Goal: Task Accomplishment & Management: Complete application form

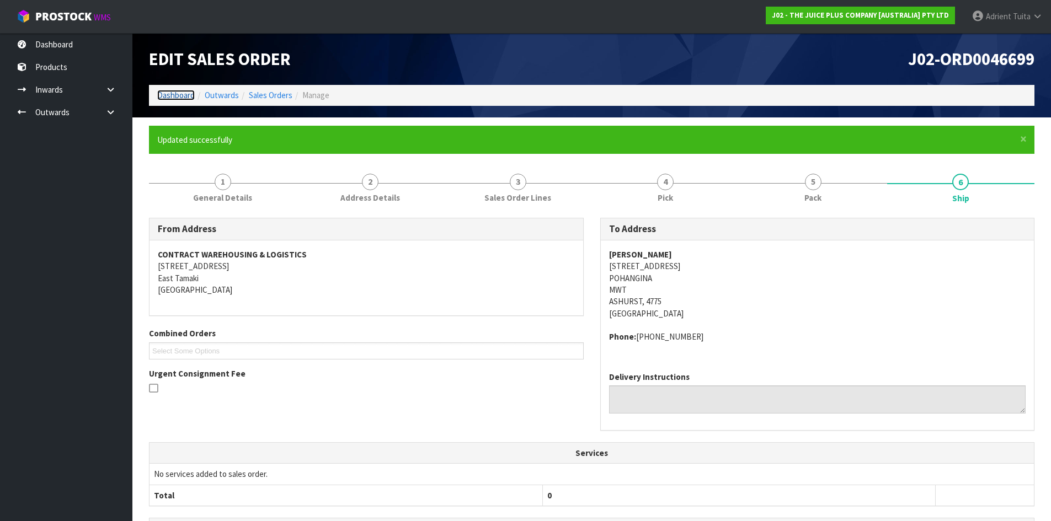
click at [184, 99] on link "Dashboard" at bounding box center [176, 95] width 38 height 10
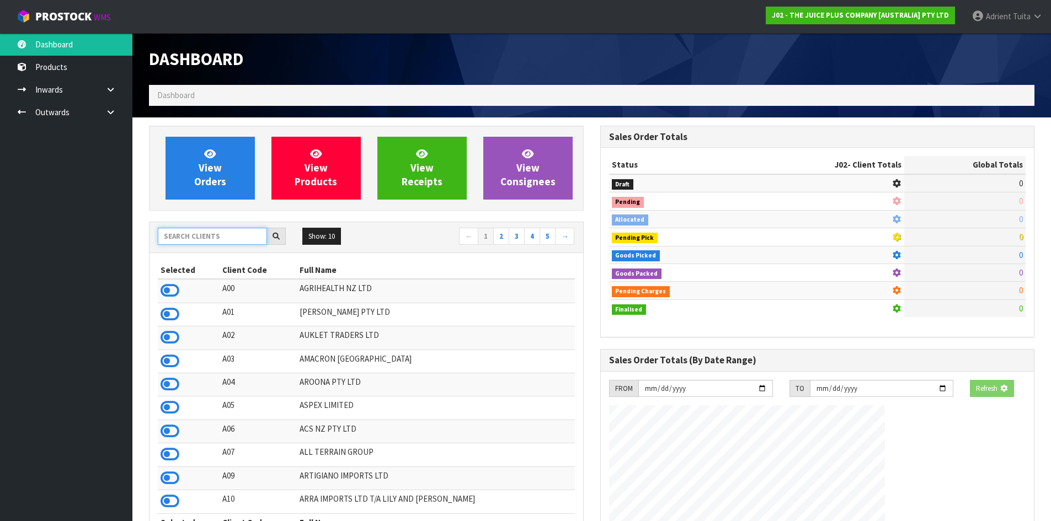
click at [193, 234] on input "text" at bounding box center [212, 236] width 109 height 17
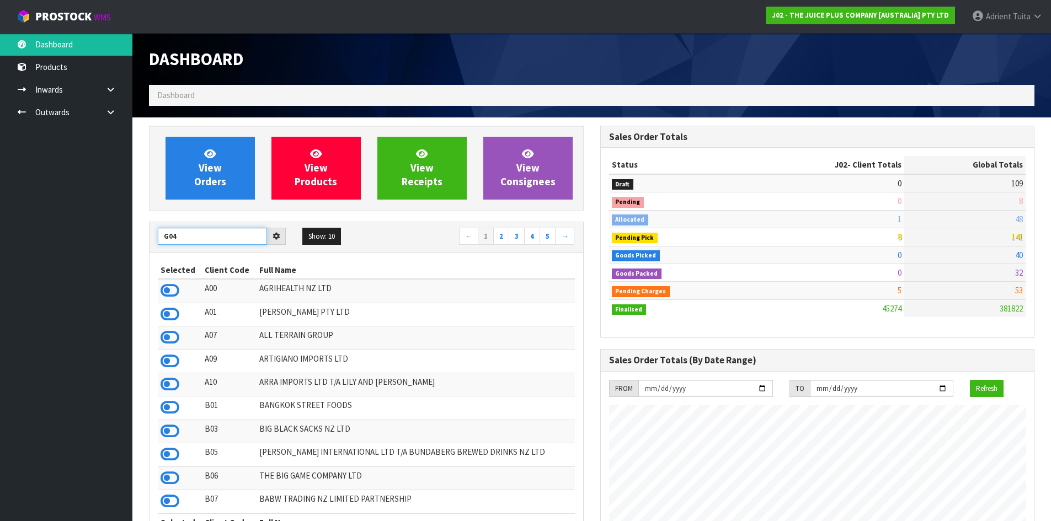
type input "G04"
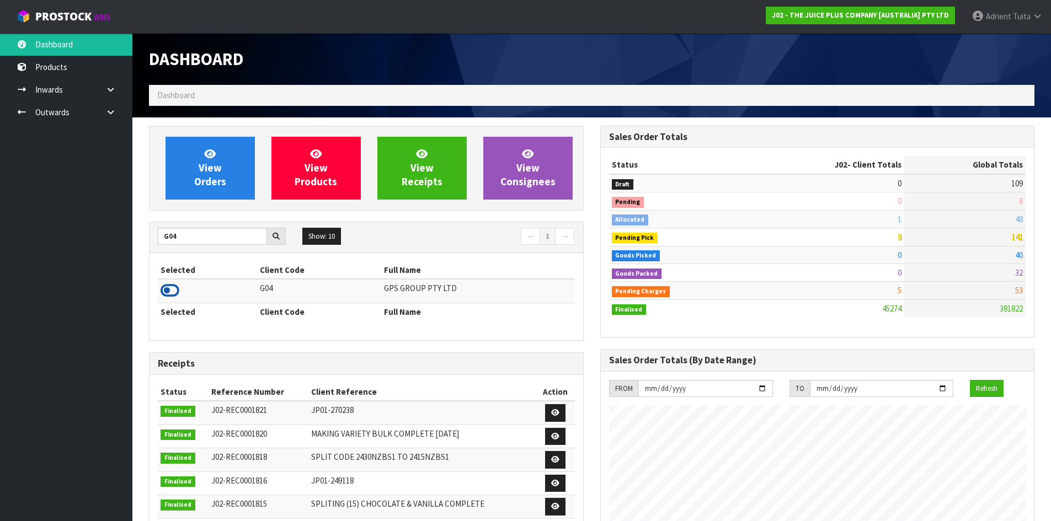
click at [166, 291] on icon at bounding box center [170, 290] width 19 height 17
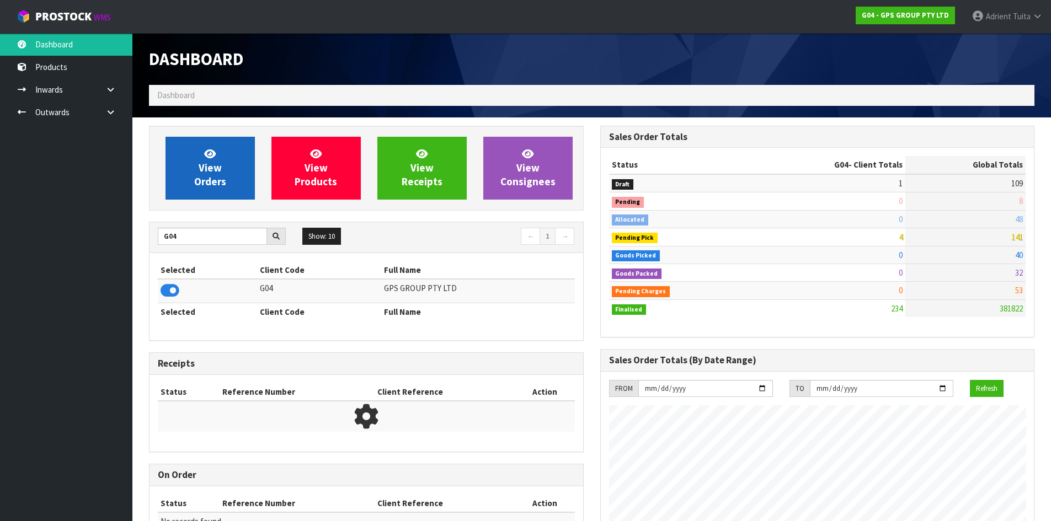
scroll to position [692, 451]
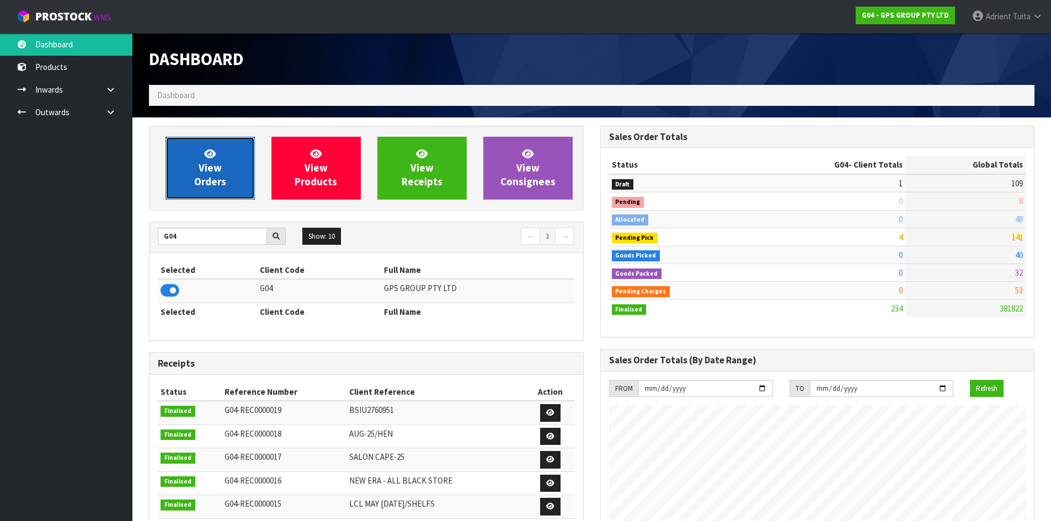
click at [194, 167] on link "View Orders" at bounding box center [210, 168] width 89 height 63
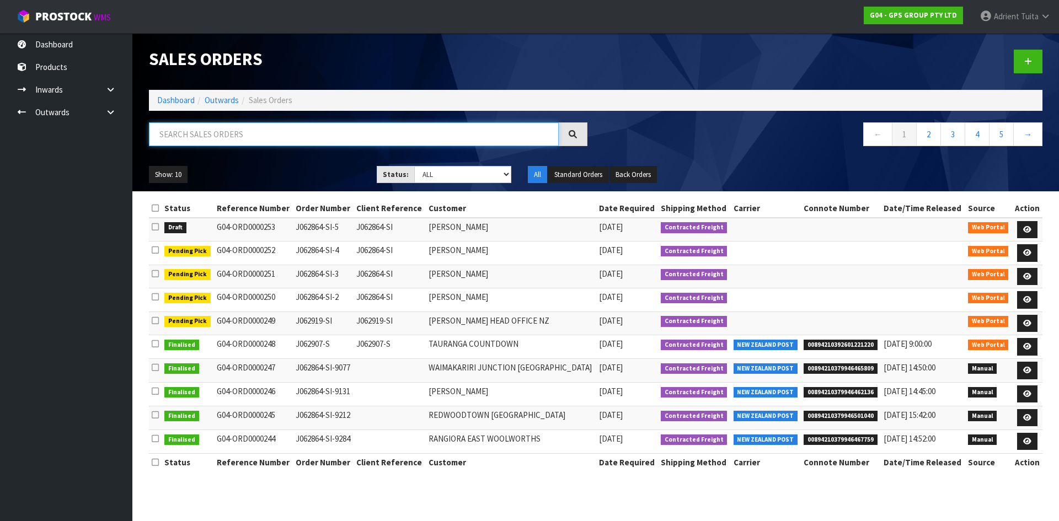
click at [206, 129] on input "text" at bounding box center [354, 134] width 410 height 24
type input "0251"
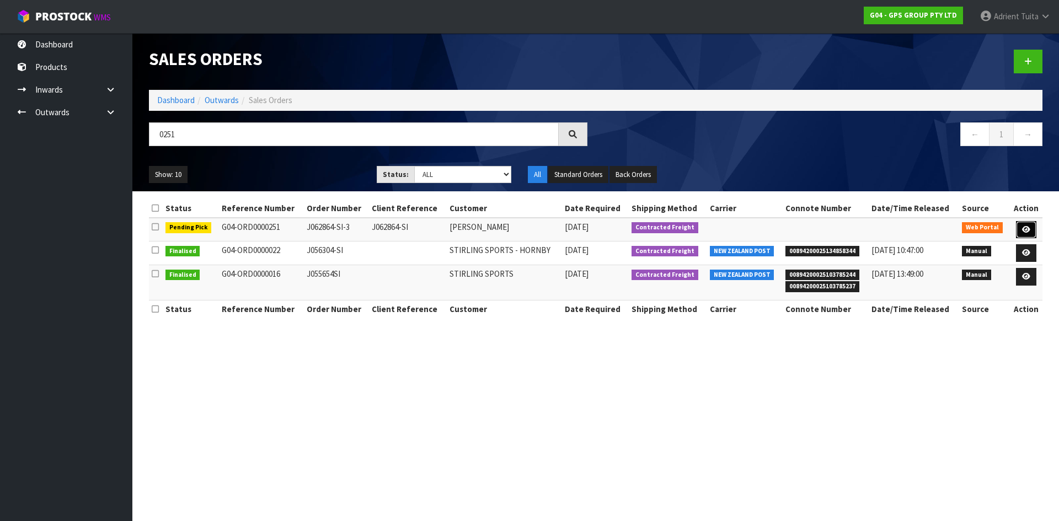
click at [1026, 229] on icon at bounding box center [1026, 229] width 8 height 7
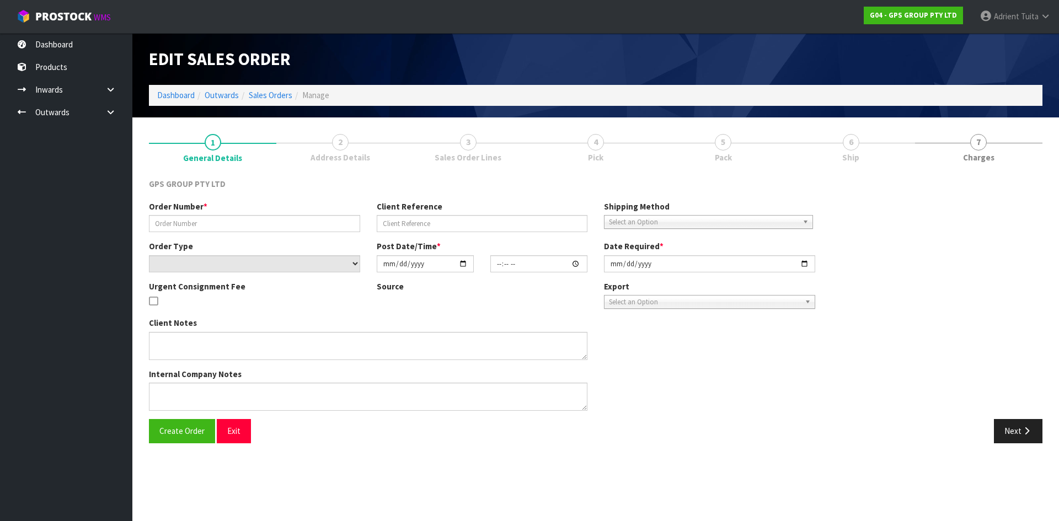
type input "J062864-SI-3"
type input "J062864-SI"
select select "number:0"
type input "[DATE]"
type input "10:26:00.000"
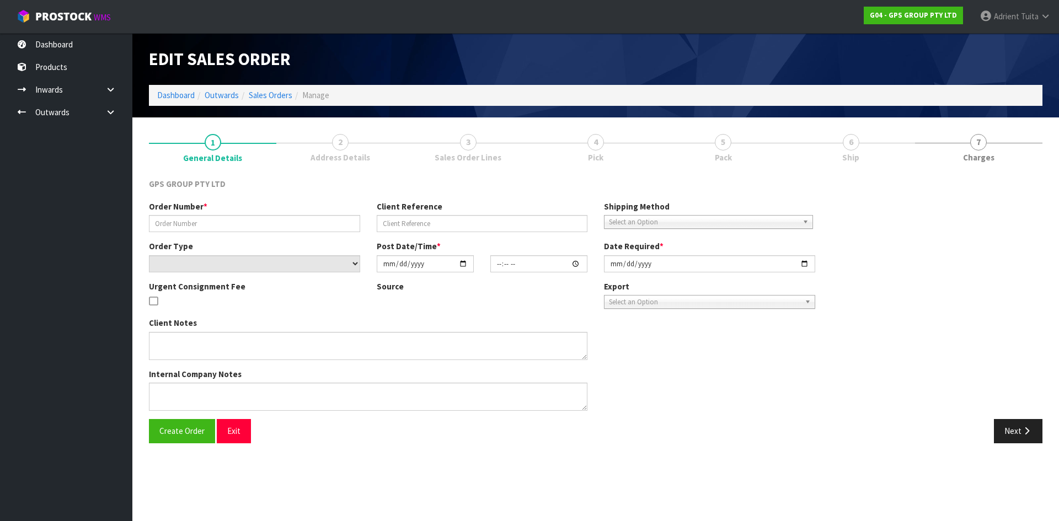
type input "[DATE]"
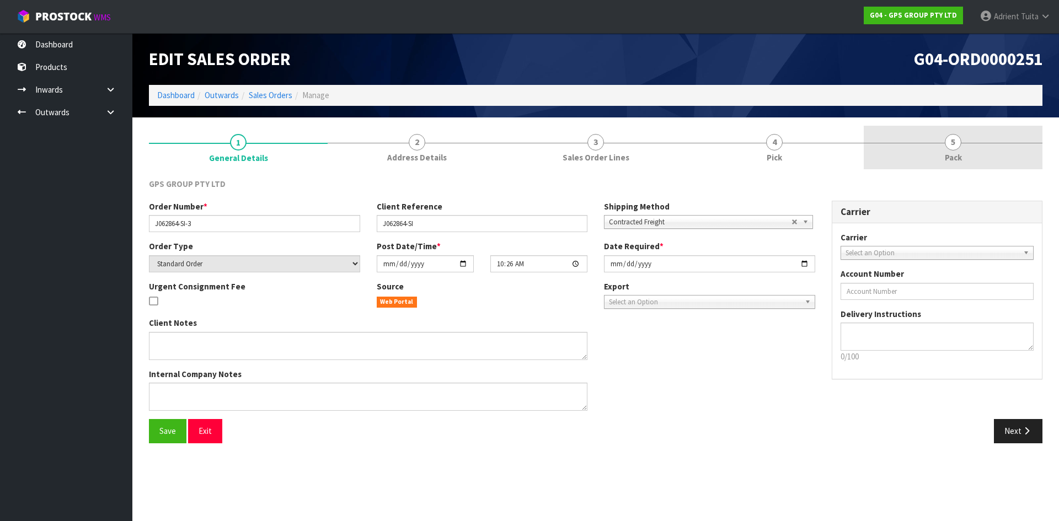
click at [957, 149] on span "5" at bounding box center [953, 142] width 17 height 17
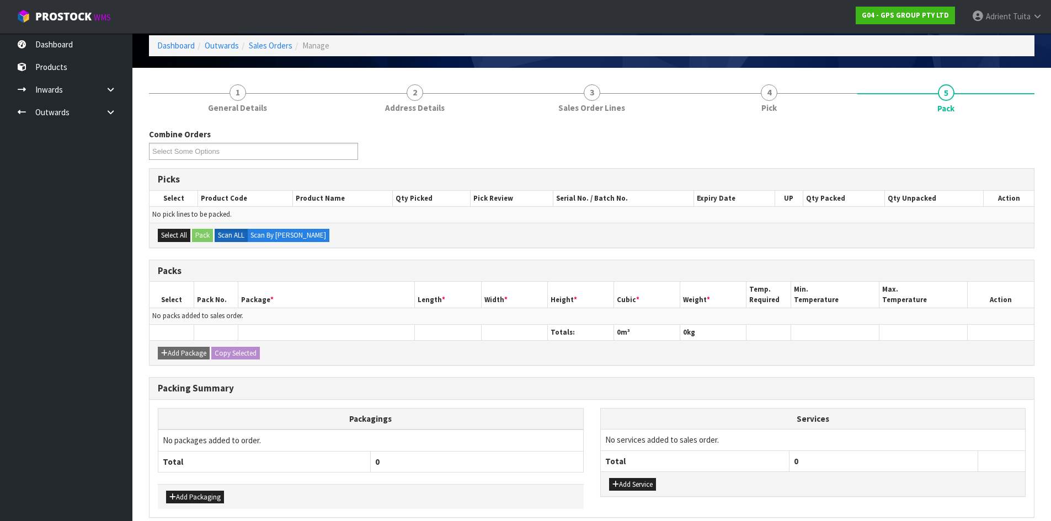
scroll to position [99, 0]
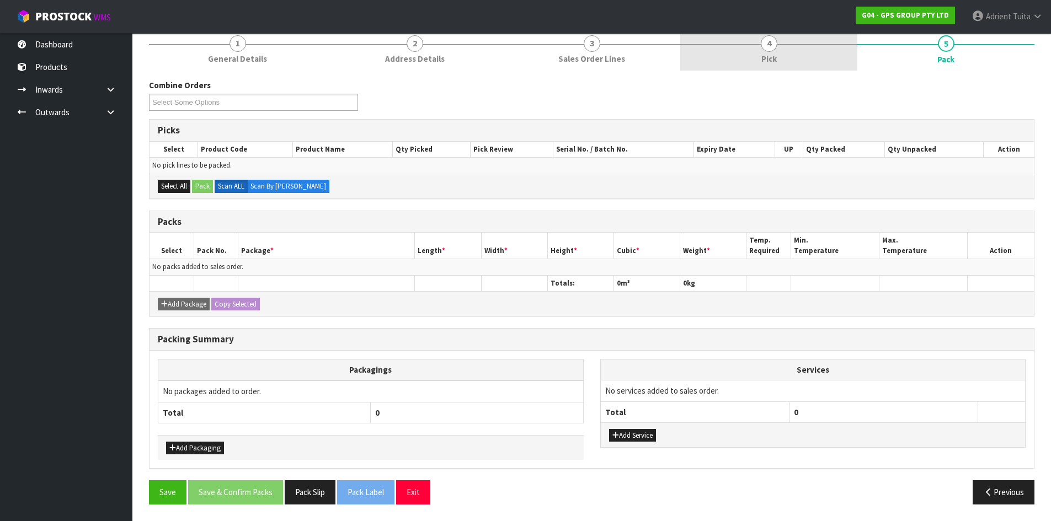
click at [783, 56] on link "4 Pick" at bounding box center [768, 49] width 177 height 44
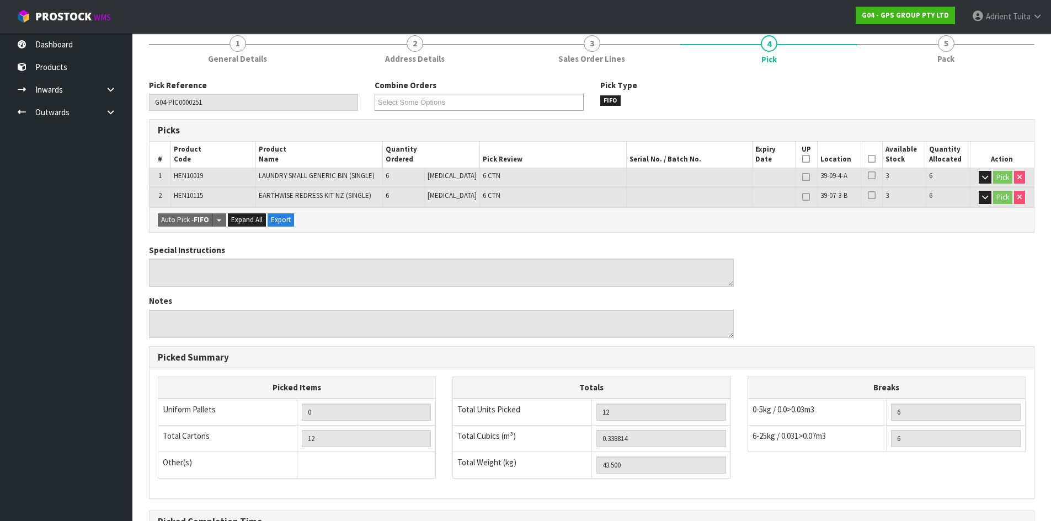
click at [862, 157] on th "Picked" at bounding box center [872, 155] width 22 height 26
click at [864, 159] on th "Picked" at bounding box center [872, 155] width 22 height 26
click at [868, 159] on icon at bounding box center [872, 159] width 8 height 1
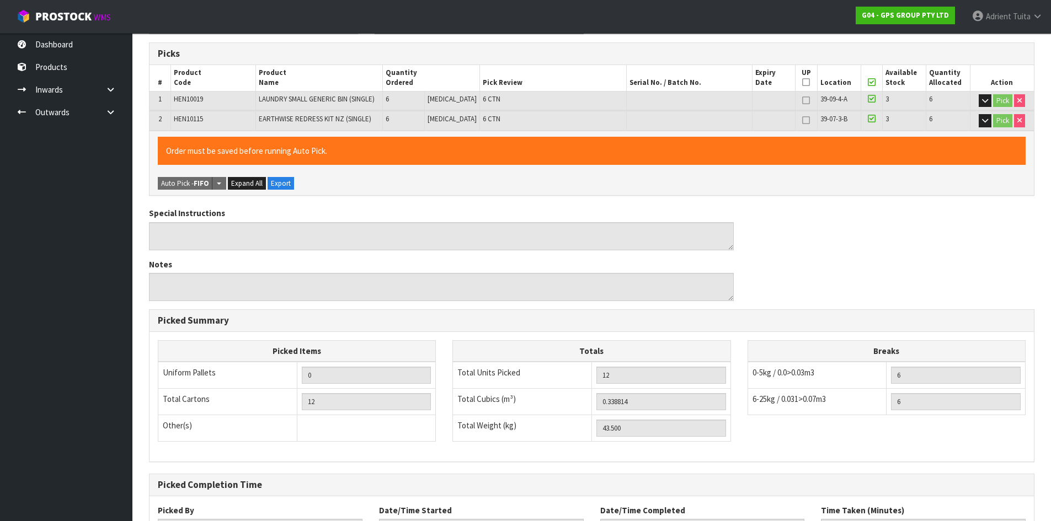
scroll to position [268, 0]
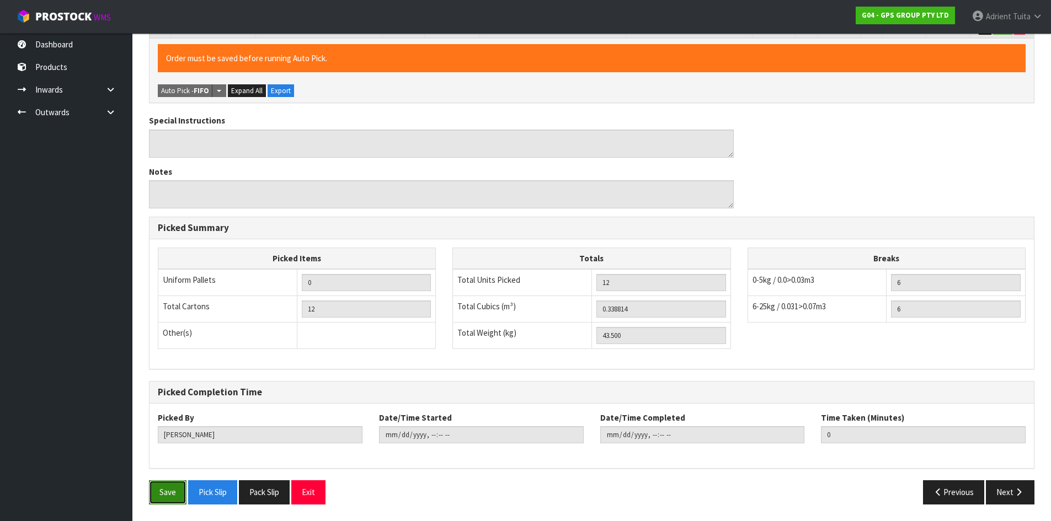
click at [159, 482] on button "Save" at bounding box center [168, 493] width 38 height 24
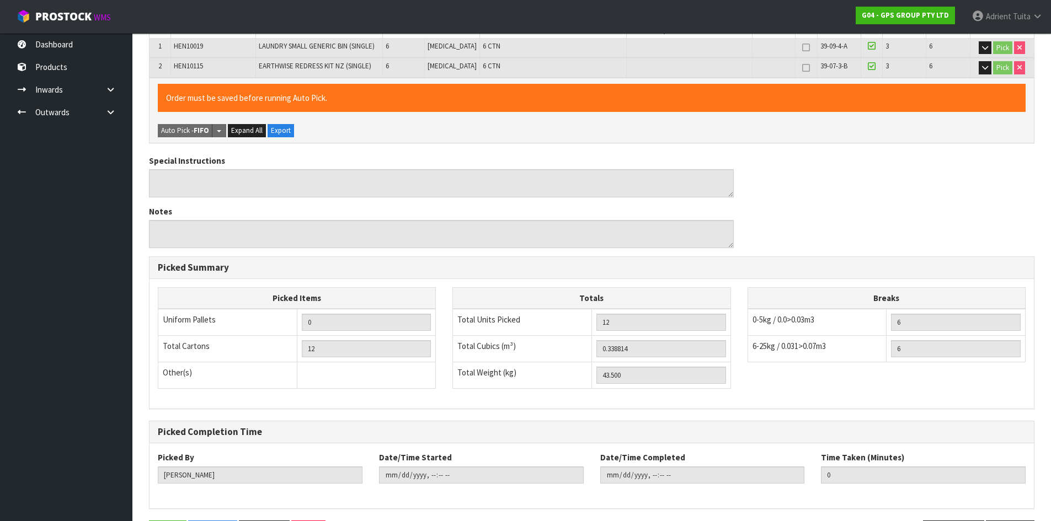
scroll to position [0, 0]
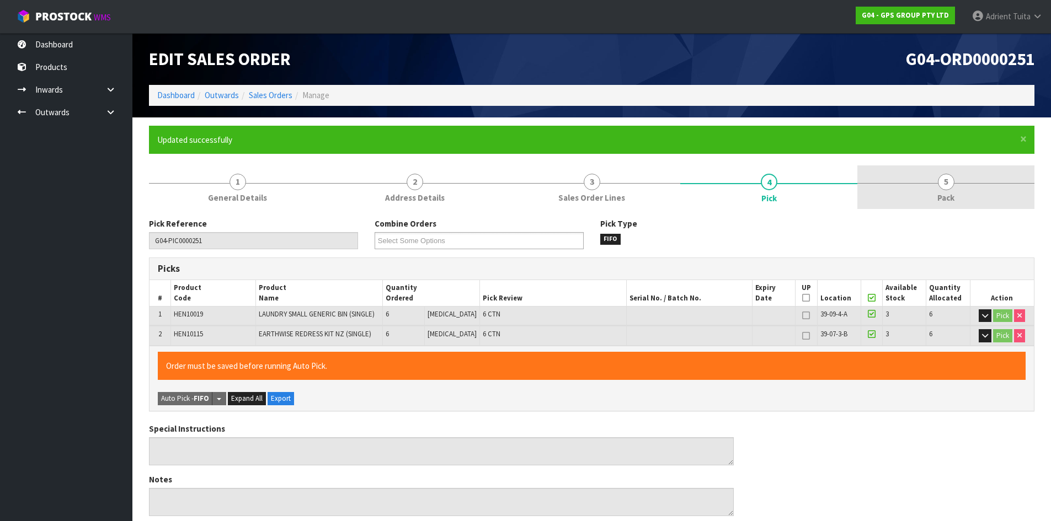
type input "[PERSON_NAME]"
type input "[DATE]T16:29:06"
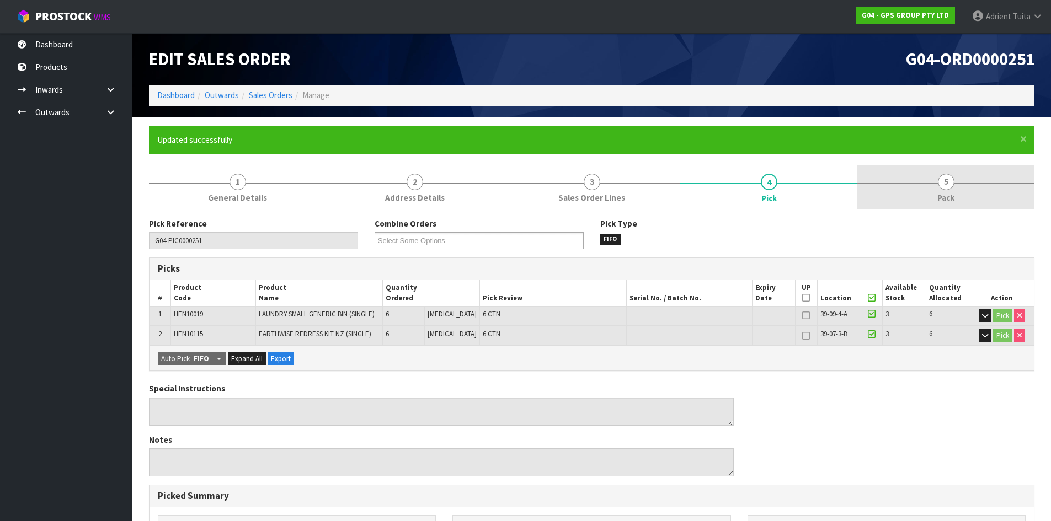
click at [988, 179] on link "5 Pack" at bounding box center [945, 188] width 177 height 44
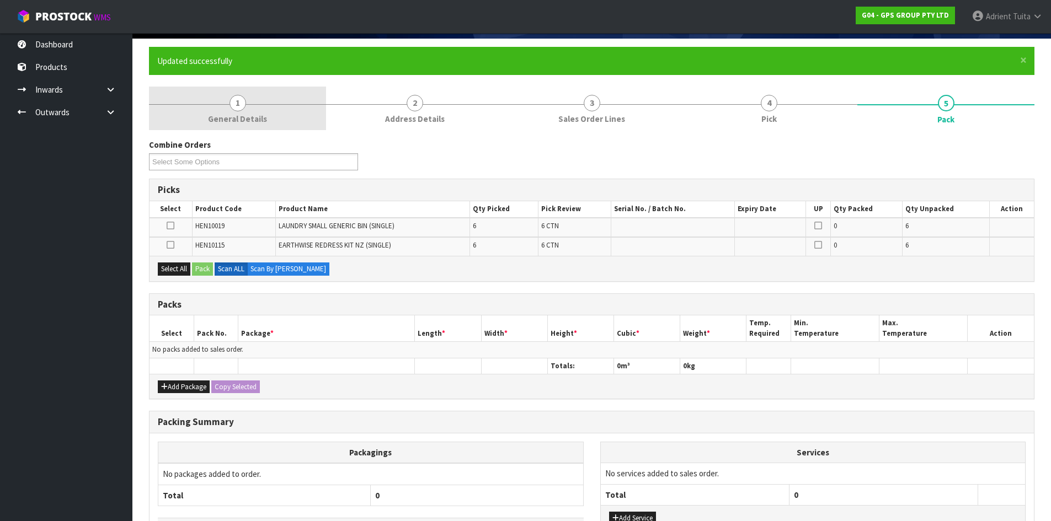
scroll to position [162, 0]
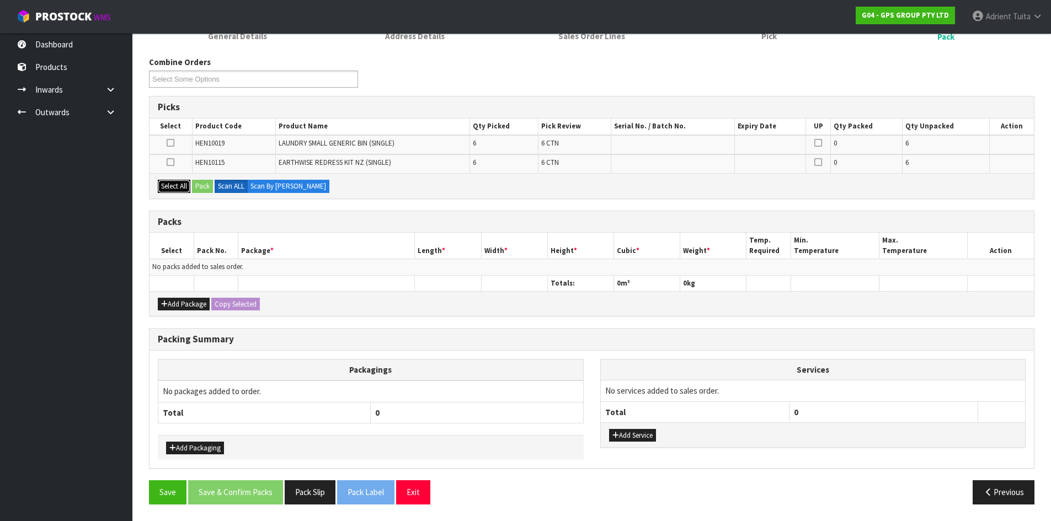
click at [167, 188] on button "Select All" at bounding box center [174, 186] width 33 height 13
click at [170, 302] on button "Add Package" at bounding box center [184, 304] width 52 height 13
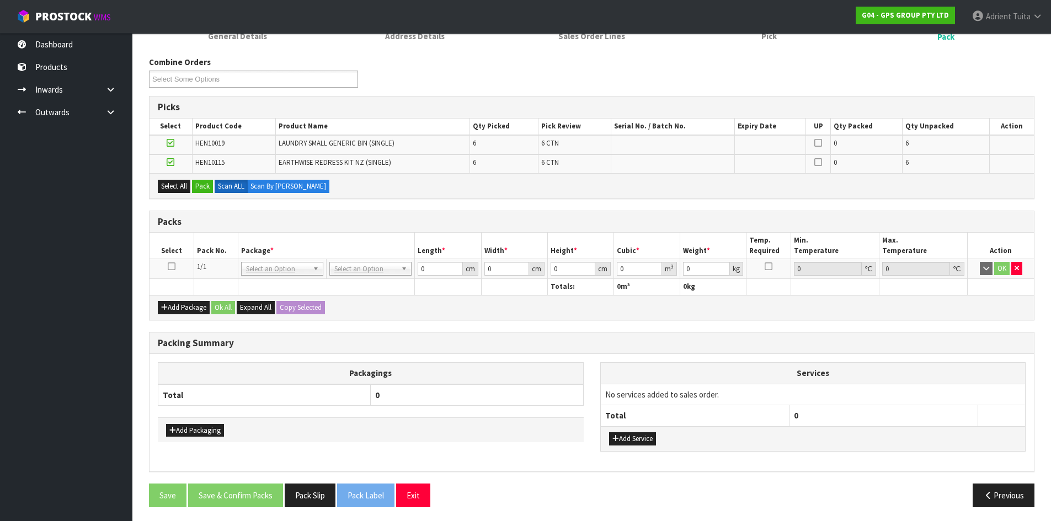
click at [174, 266] on icon at bounding box center [172, 266] width 8 height 1
click at [200, 188] on button "Pack" at bounding box center [202, 186] width 21 height 13
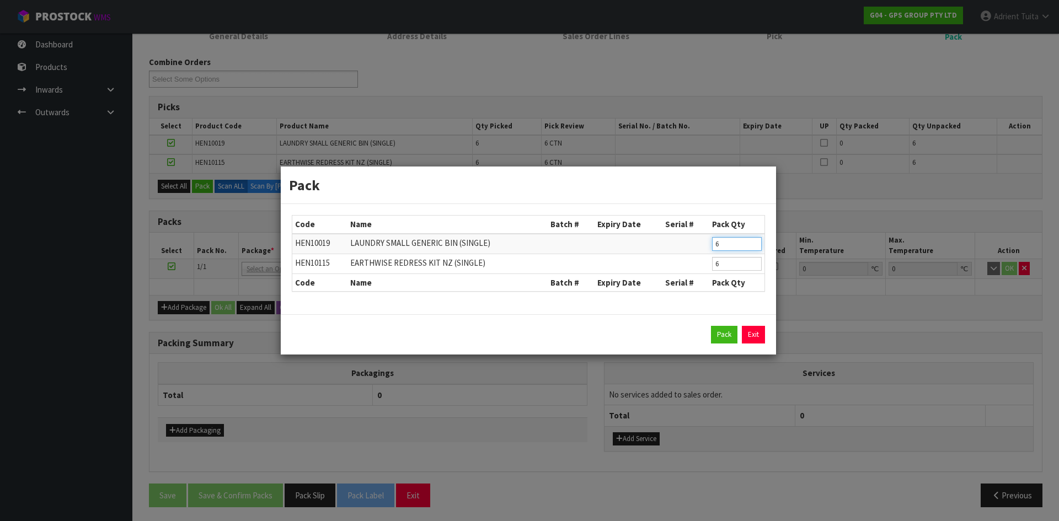
click at [730, 246] on input "6" at bounding box center [737, 244] width 50 height 14
type input "1"
click at [731, 267] on input "6" at bounding box center [737, 264] width 50 height 14
type input "1"
click at [721, 330] on button "Pack" at bounding box center [724, 335] width 26 height 18
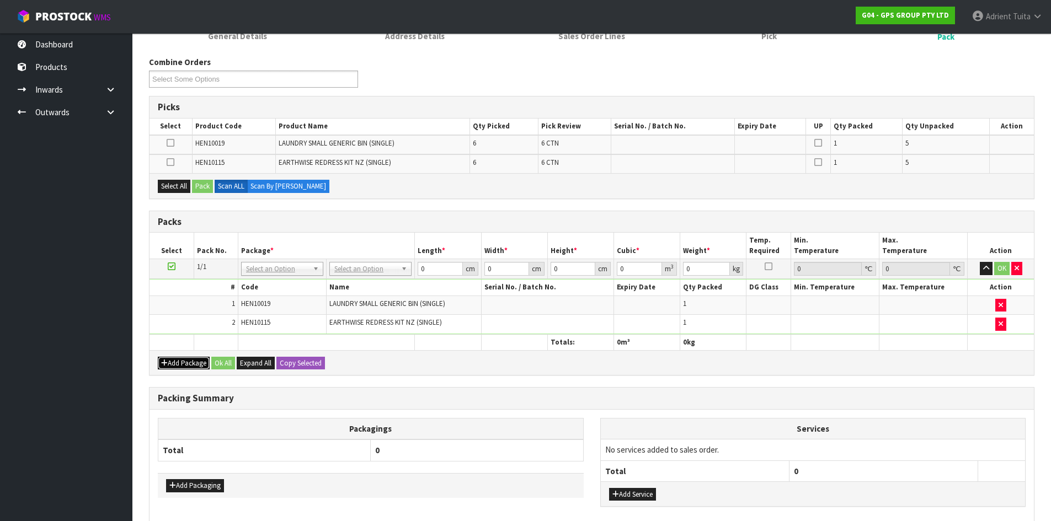
click at [166, 357] on button "Add Package" at bounding box center [184, 363] width 52 height 13
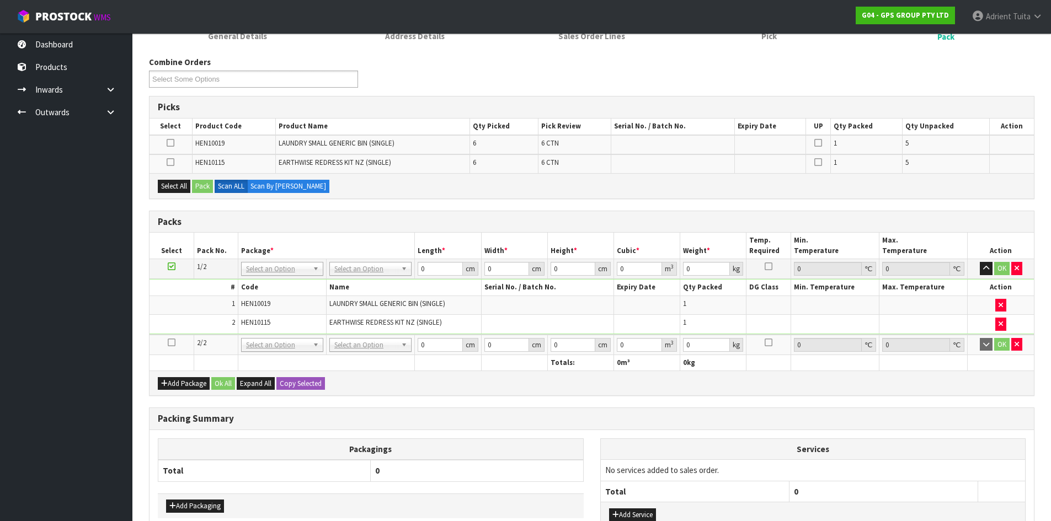
click at [170, 343] on icon at bounding box center [172, 343] width 8 height 1
click at [192, 179] on div "Select All Pack Scan ALL Scan By [PERSON_NAME]" at bounding box center [592, 185] width 884 height 25
drag, startPoint x: 185, startPoint y: 189, endPoint x: 205, endPoint y: 185, distance: 20.7
click at [186, 189] on button "Select All" at bounding box center [174, 186] width 33 height 13
click at [207, 185] on button "Pack" at bounding box center [202, 186] width 21 height 13
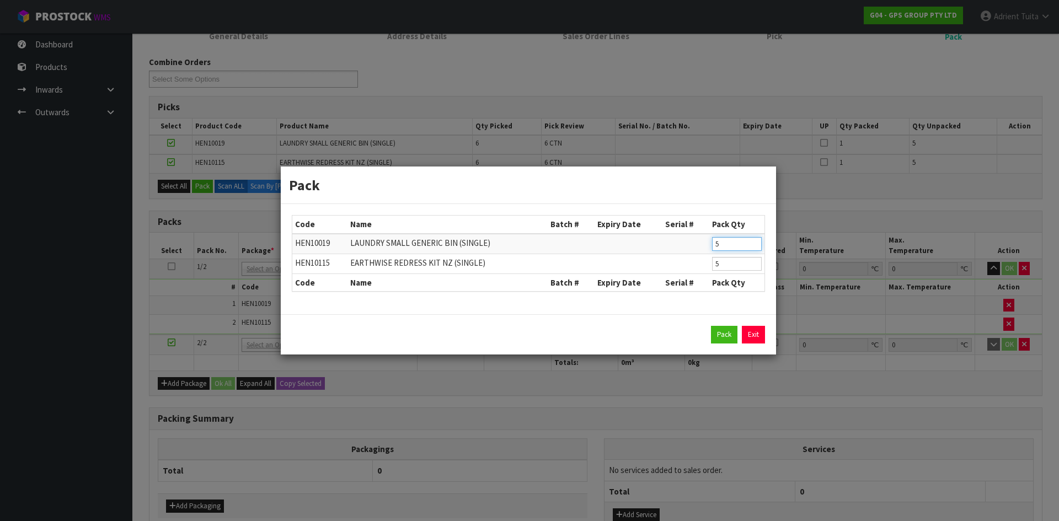
click at [728, 248] on input "5" at bounding box center [737, 244] width 50 height 14
type input "1"
click at [746, 268] on input "5" at bounding box center [737, 264] width 50 height 14
type input "1"
click at [722, 340] on button "Pack" at bounding box center [724, 335] width 26 height 18
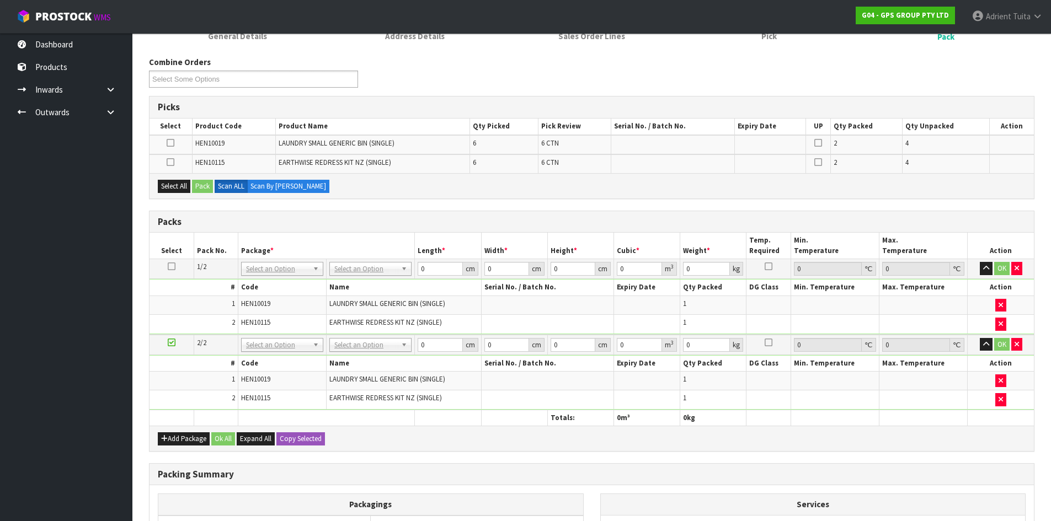
drag, startPoint x: 162, startPoint y: 446, endPoint x: 164, endPoint y: 426, distance: 20.0
click at [162, 437] on div "Add Package Ok All Expand All Copy Selected" at bounding box center [592, 438] width 884 height 25
drag, startPoint x: 168, startPoint y: 445, endPoint x: 168, endPoint y: 430, distance: 14.3
click at [168, 444] on button "Add Package" at bounding box center [184, 439] width 52 height 13
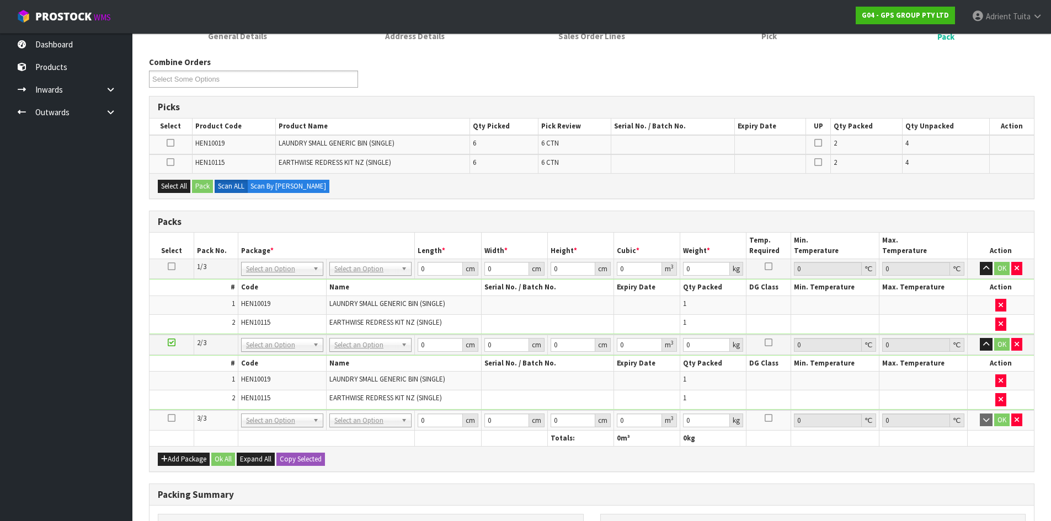
click at [169, 419] on icon at bounding box center [172, 418] width 8 height 1
click at [190, 186] on button "Select All" at bounding box center [174, 186] width 33 height 13
click at [205, 183] on button "Pack" at bounding box center [202, 186] width 21 height 13
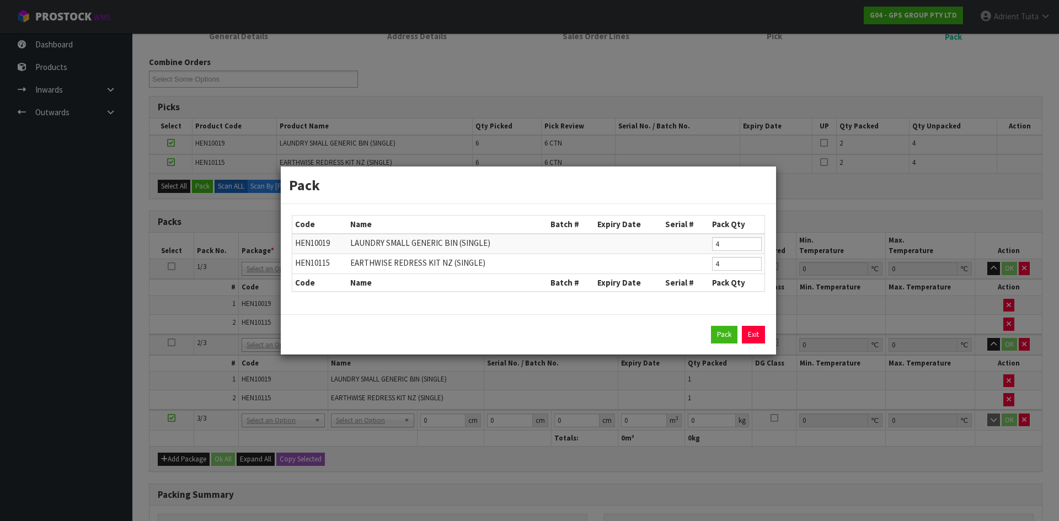
click at [739, 234] on td "4" at bounding box center [737, 244] width 55 height 20
click at [738, 246] on input "4" at bounding box center [737, 244] width 50 height 14
type input "1"
click at [723, 269] on input "4" at bounding box center [737, 264] width 50 height 14
type input "1"
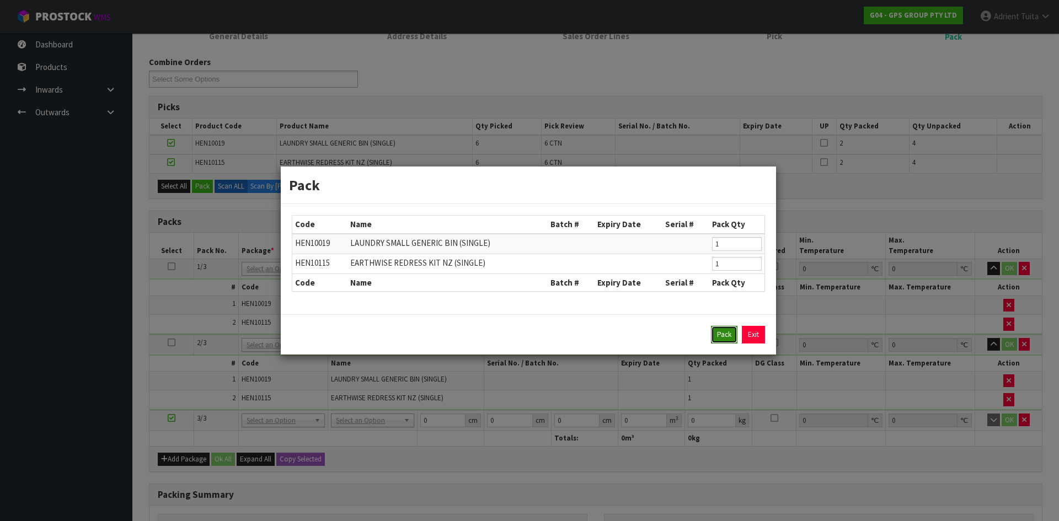
click at [729, 329] on button "Pack" at bounding box center [724, 335] width 26 height 18
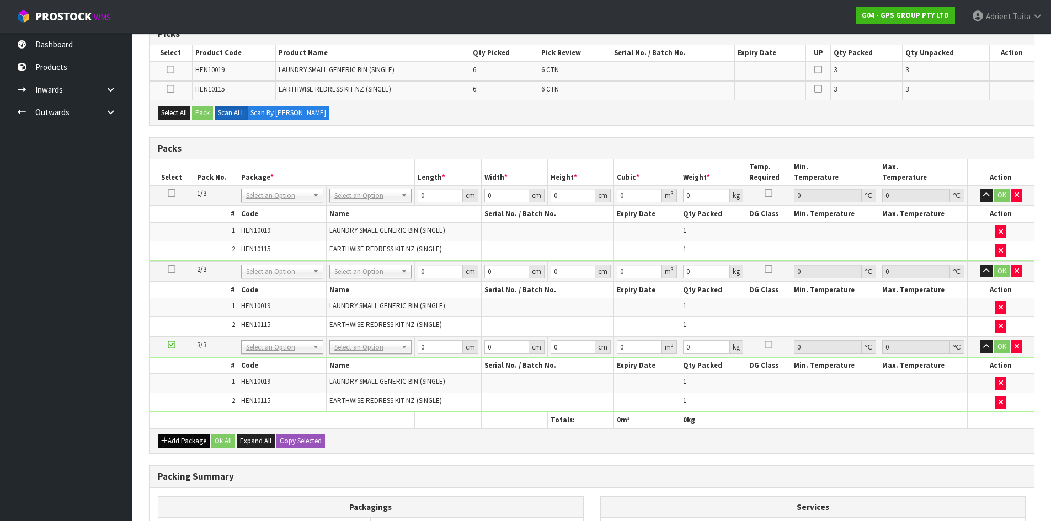
scroll to position [327, 0]
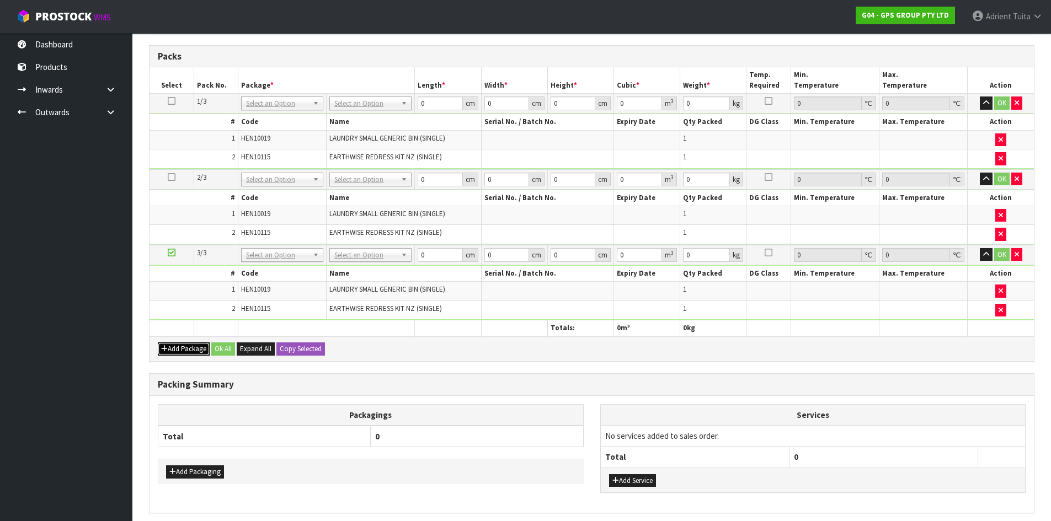
drag, startPoint x: 189, startPoint y: 355, endPoint x: 182, endPoint y: 344, distance: 13.2
click at [189, 354] on button "Add Package" at bounding box center [184, 349] width 52 height 13
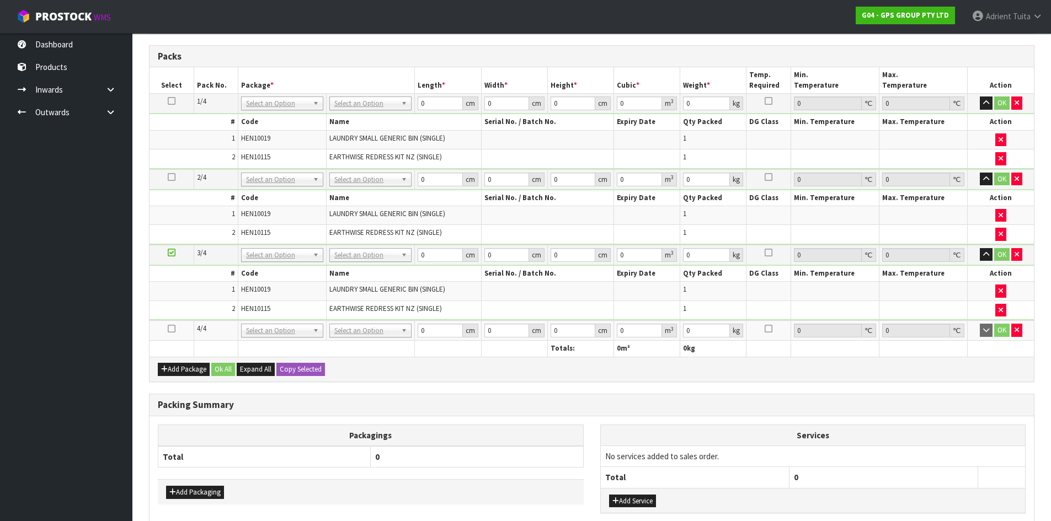
click at [175, 332] on td at bounding box center [172, 331] width 44 height 20
click at [173, 329] on icon at bounding box center [172, 329] width 8 height 1
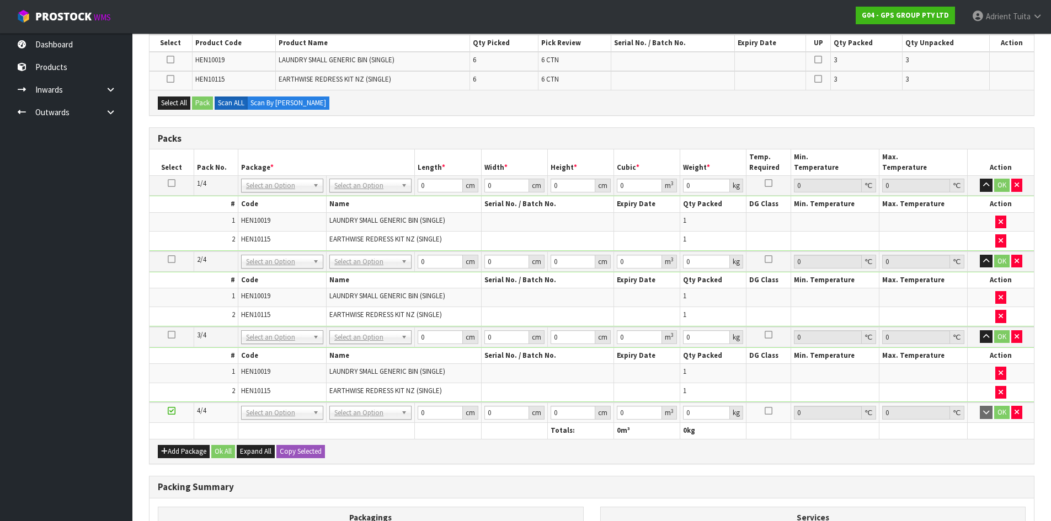
scroll to position [51, 0]
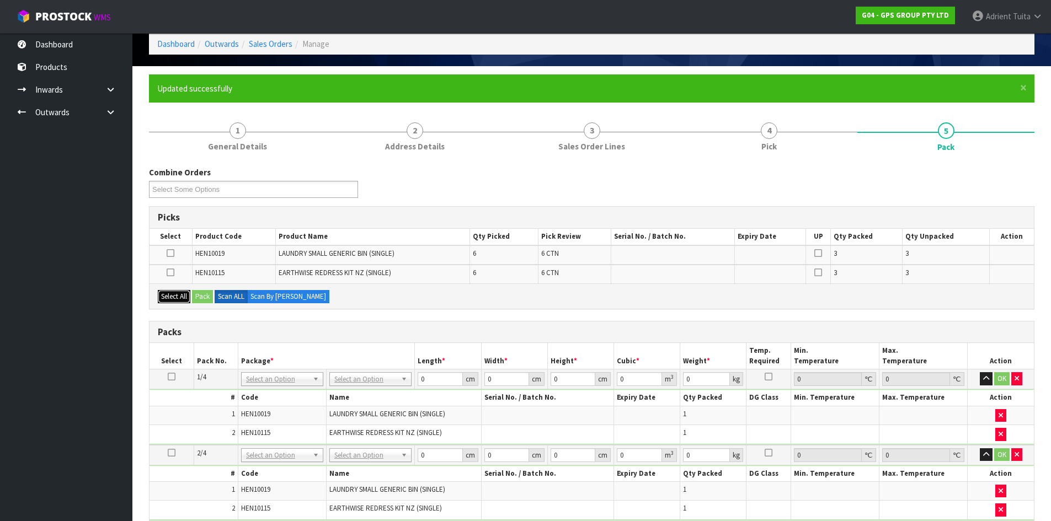
click at [188, 292] on button "Select All" at bounding box center [174, 296] width 33 height 13
click at [196, 292] on button "Pack" at bounding box center [202, 296] width 21 height 13
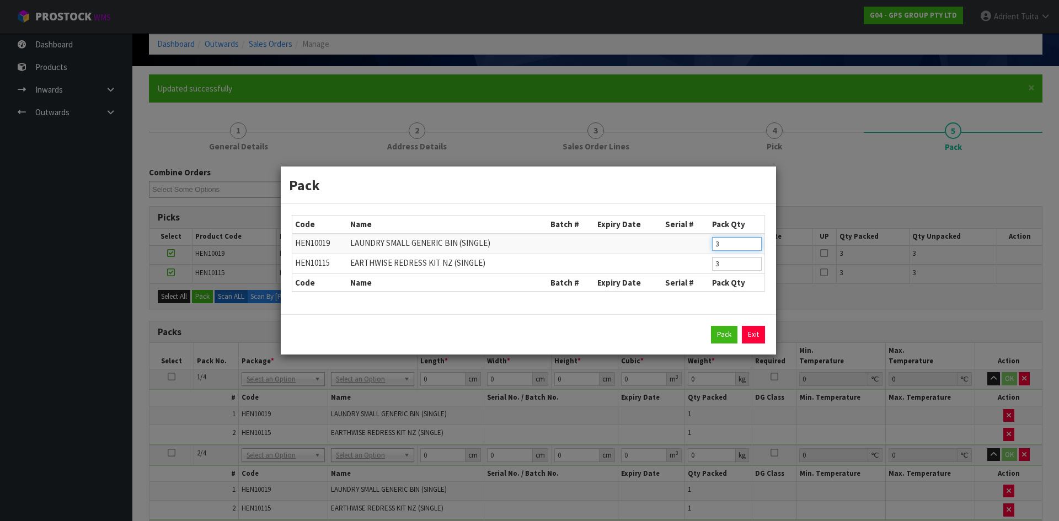
click at [724, 249] on input "3" at bounding box center [737, 244] width 50 height 14
type input "1"
click at [738, 260] on input "3" at bounding box center [737, 264] width 50 height 14
type input "1"
click at [714, 329] on button "Pack" at bounding box center [724, 335] width 26 height 18
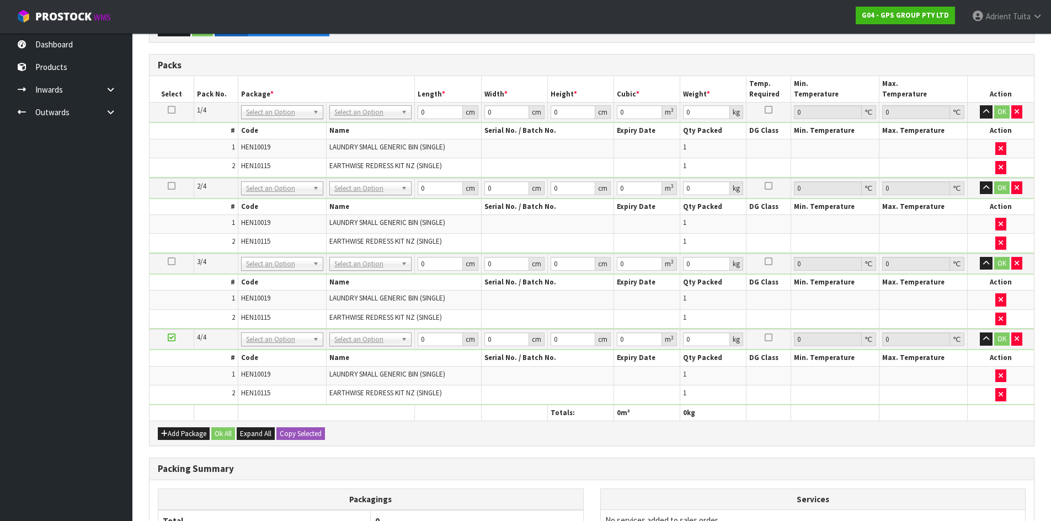
scroll to position [327, 0]
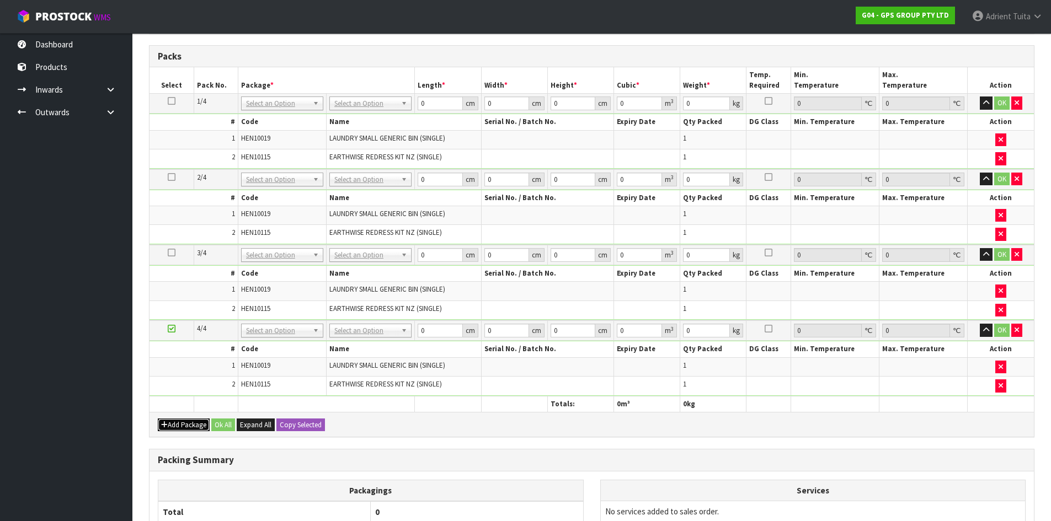
click at [175, 423] on button "Add Package" at bounding box center [184, 425] width 52 height 13
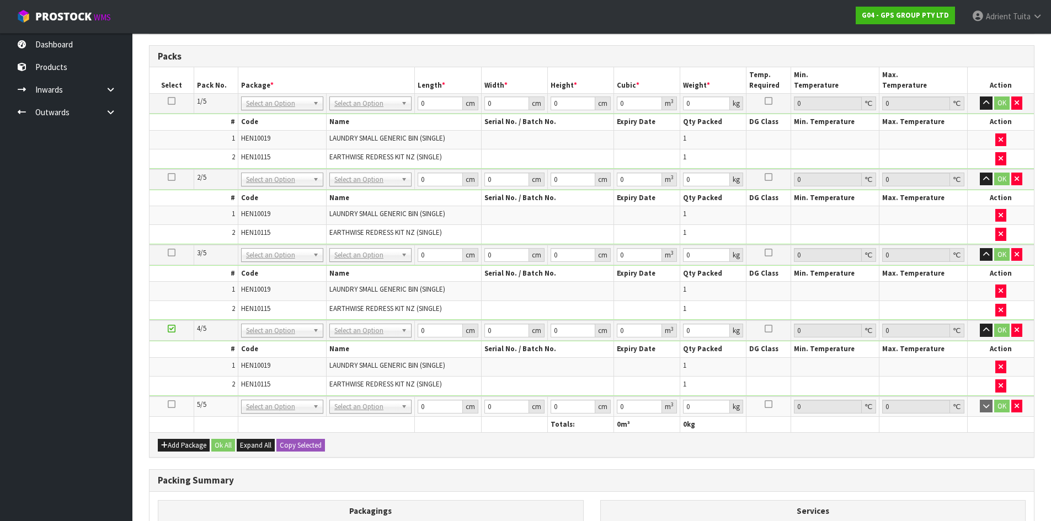
click at [174, 405] on icon at bounding box center [172, 404] width 8 height 1
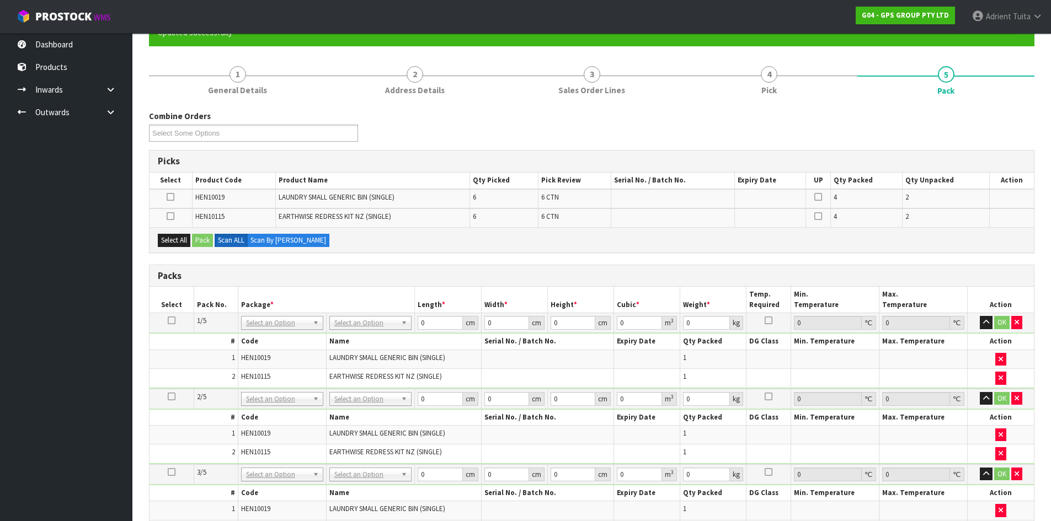
scroll to position [106, 0]
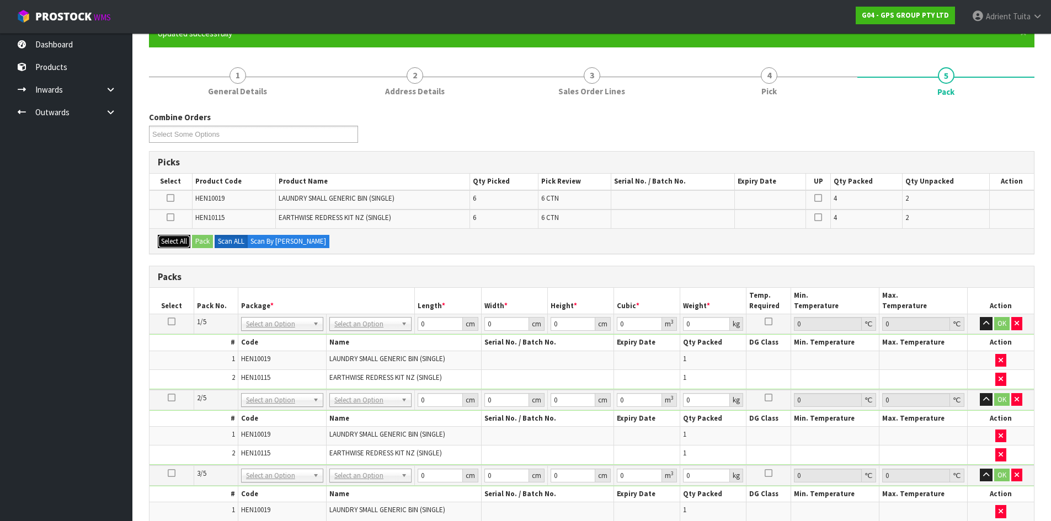
drag, startPoint x: 180, startPoint y: 237, endPoint x: 192, endPoint y: 238, distance: 11.7
click at [186, 238] on button "Select All" at bounding box center [174, 241] width 33 height 13
click at [195, 237] on button "Pack" at bounding box center [202, 241] width 21 height 13
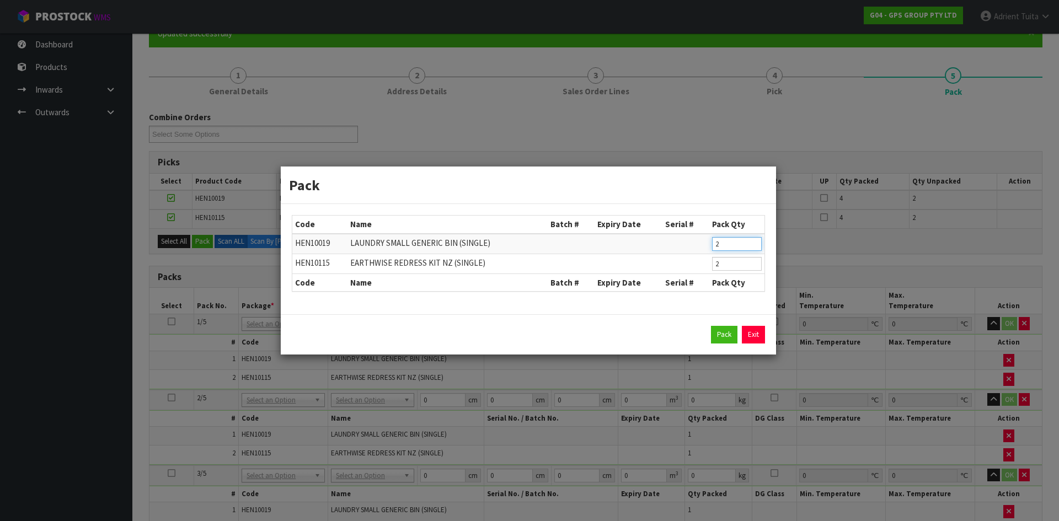
click at [749, 243] on input "2" at bounding box center [737, 244] width 50 height 14
type input "1"
click at [725, 274] on th "Pack Qty" at bounding box center [737, 283] width 55 height 18
drag, startPoint x: 724, startPoint y: 271, endPoint x: 722, endPoint y: 263, distance: 9.0
click at [723, 270] on td "2" at bounding box center [737, 264] width 55 height 20
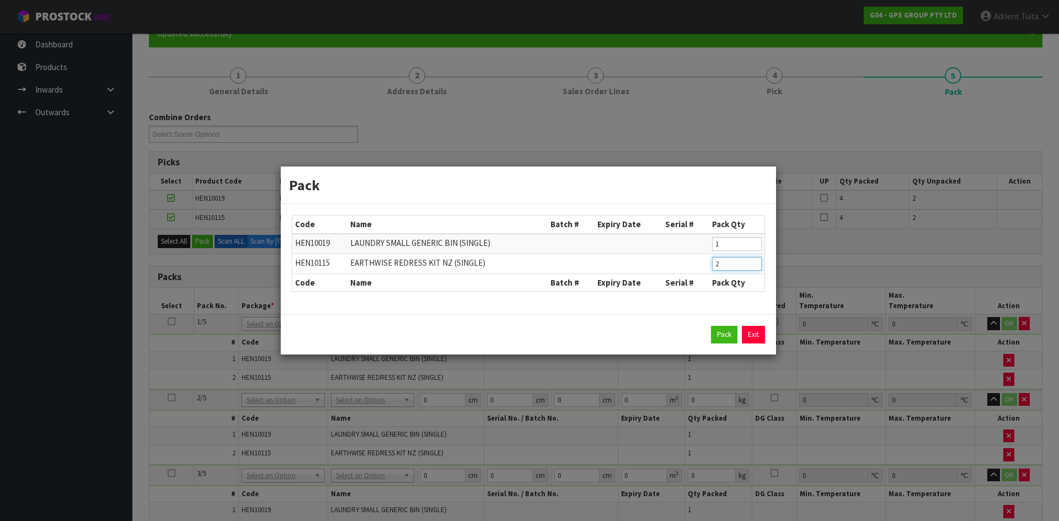
click at [722, 263] on input "2" at bounding box center [737, 264] width 50 height 14
type input "1"
click at [718, 342] on button "Pack" at bounding box center [724, 335] width 26 height 18
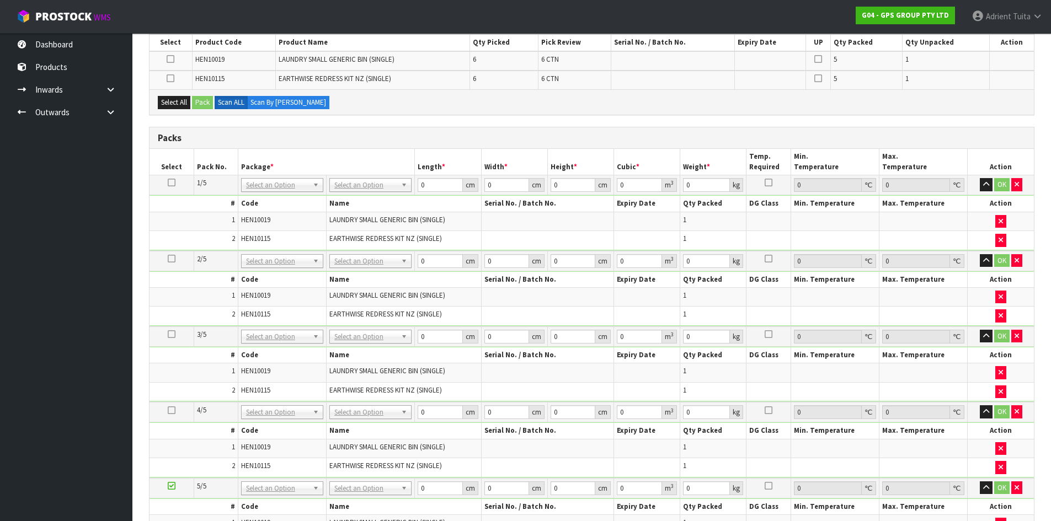
scroll to position [438, 0]
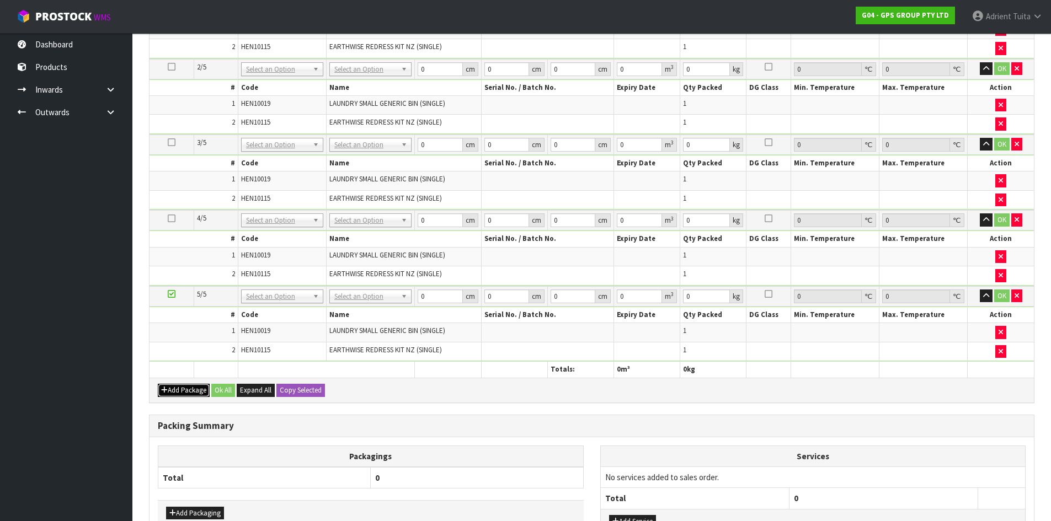
click at [163, 391] on icon "button" at bounding box center [164, 390] width 7 height 7
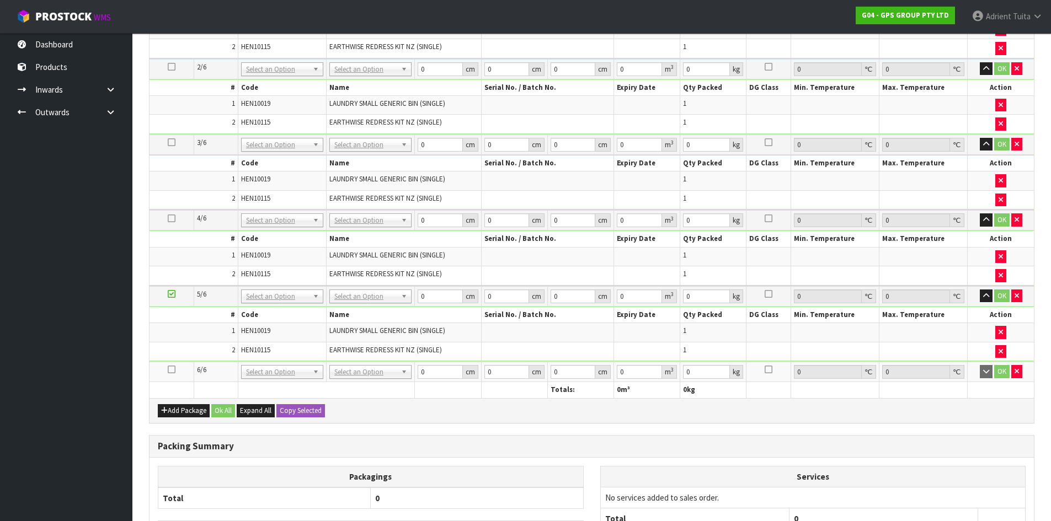
click at [170, 370] on icon at bounding box center [172, 370] width 8 height 1
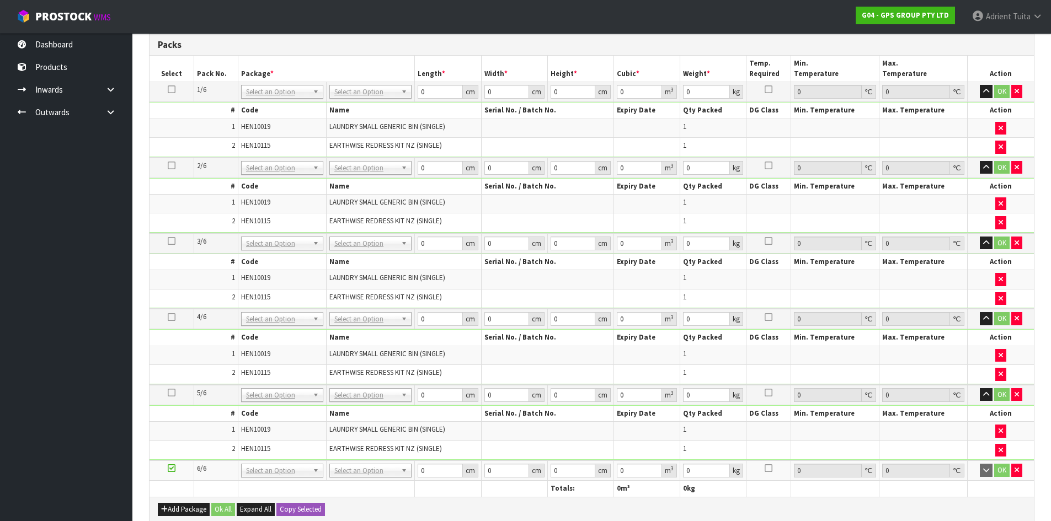
scroll to position [106, 0]
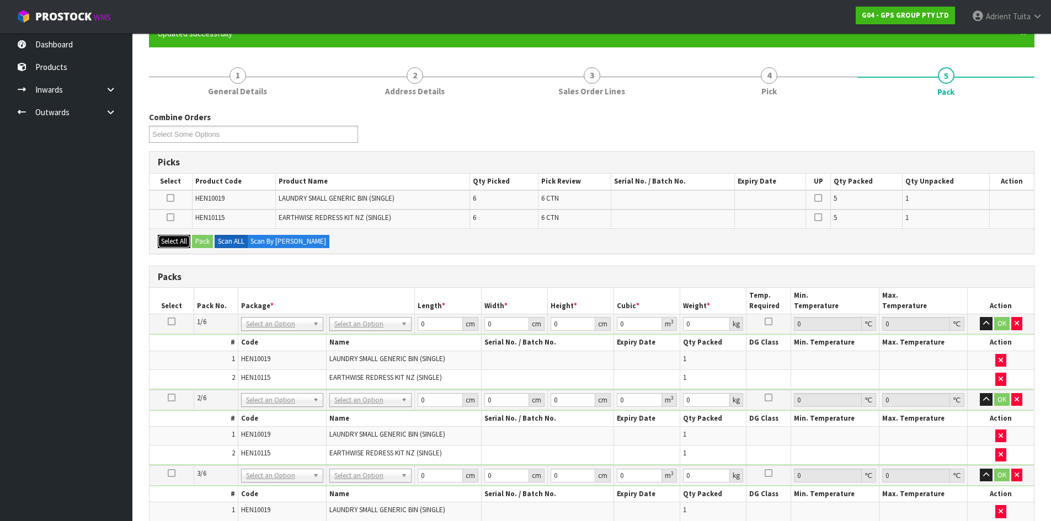
click at [190, 243] on button "Select All" at bounding box center [174, 241] width 33 height 13
click at [198, 242] on button "Pack" at bounding box center [202, 241] width 21 height 13
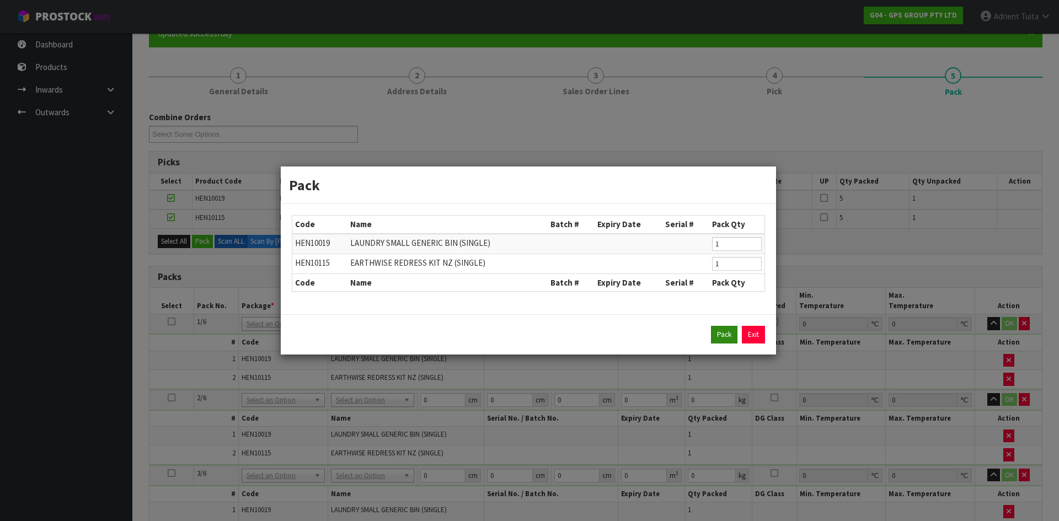
click at [724, 330] on div "Pack Exit" at bounding box center [528, 334] width 495 height 40
click at [724, 330] on button "Pack" at bounding box center [724, 335] width 26 height 18
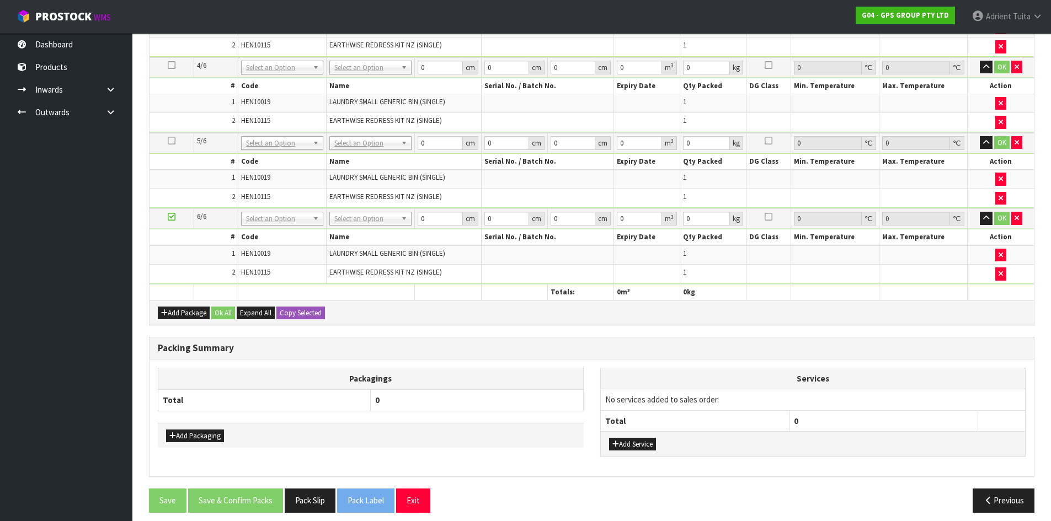
scroll to position [560, 0]
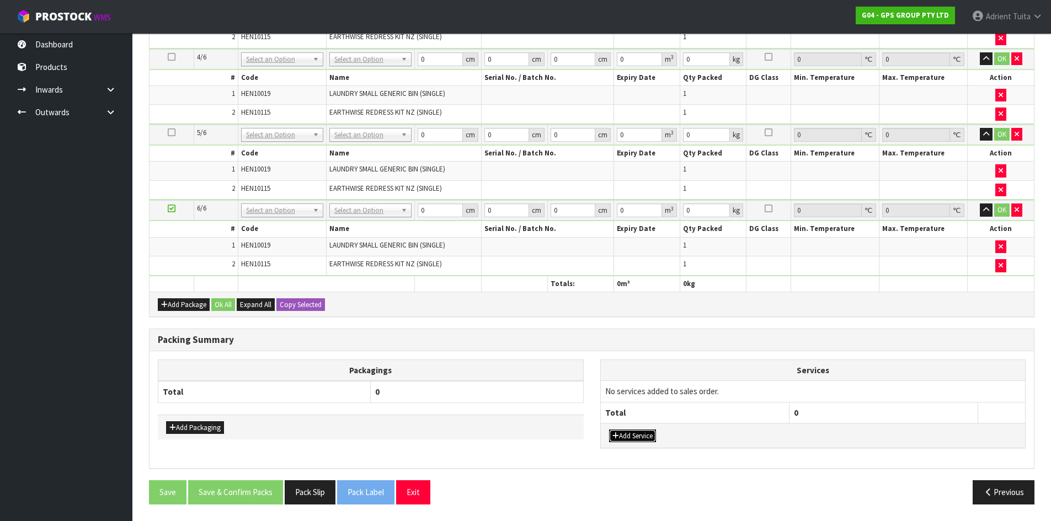
click at [644, 436] on button "Add Service" at bounding box center [632, 436] width 47 height 13
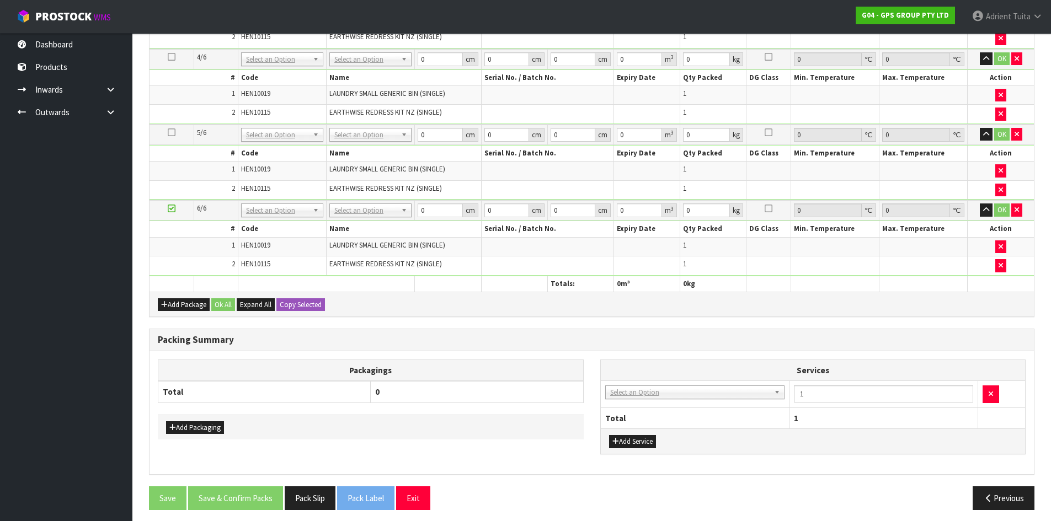
click at [658, 404] on td "003-036 - EXTERNAL PLANT HIRE 008-035 - OUTWARD HDLG+/HOIST LIFT ON/OFF 008-036…" at bounding box center [695, 394] width 189 height 27
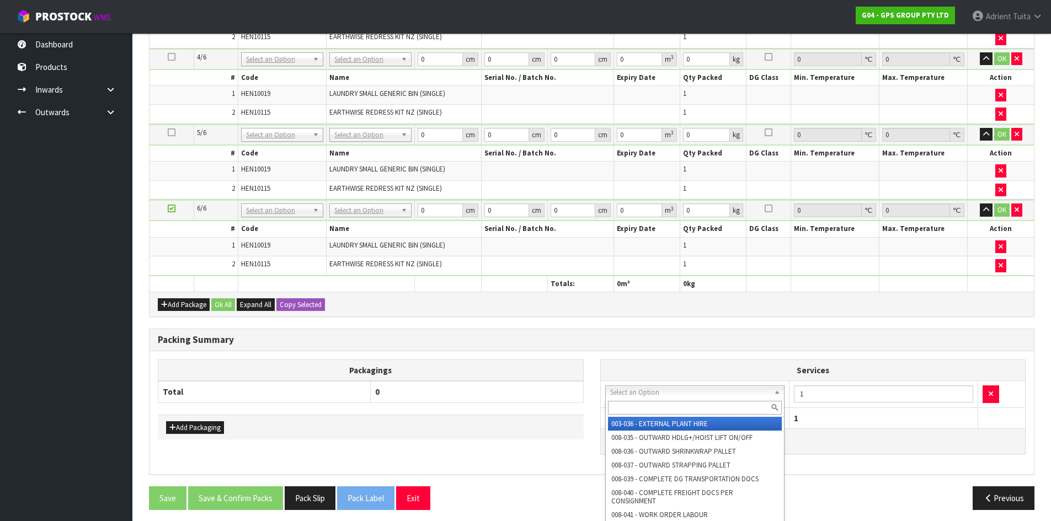
drag, startPoint x: 659, startPoint y: 394, endPoint x: 660, endPoint y: 410, distance: 16.6
click at [660, 410] on input "text" at bounding box center [695, 408] width 174 height 14
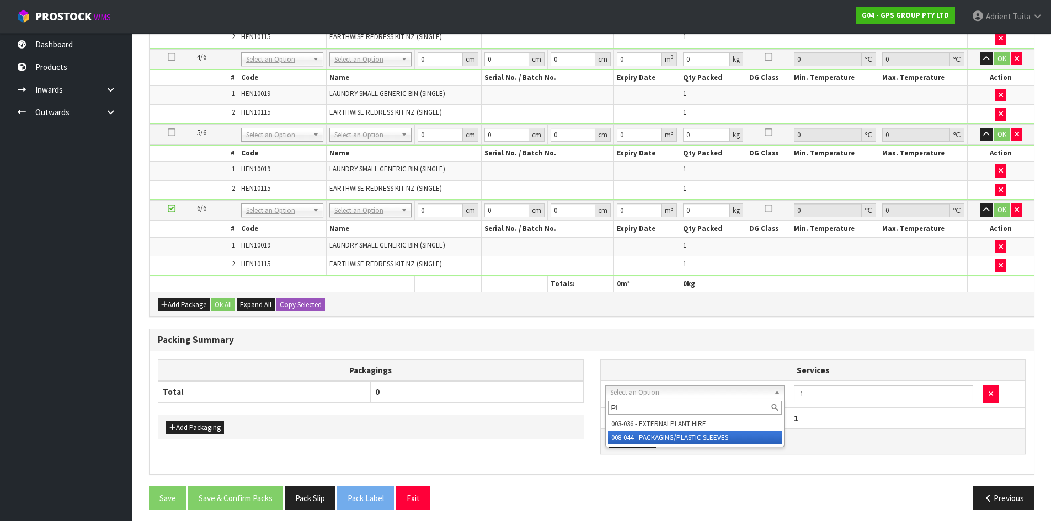
type input "PL"
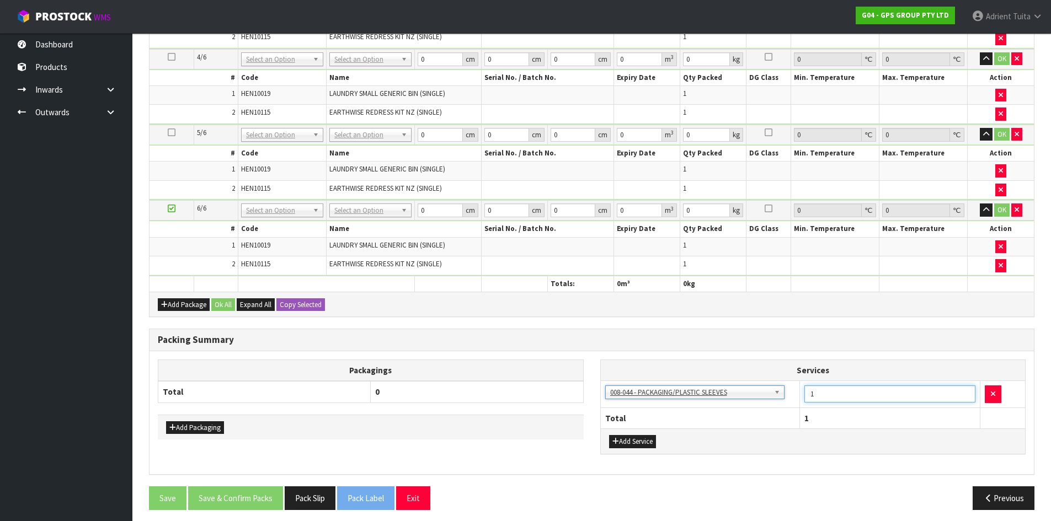
click at [817, 389] on input "1" at bounding box center [889, 394] width 171 height 17
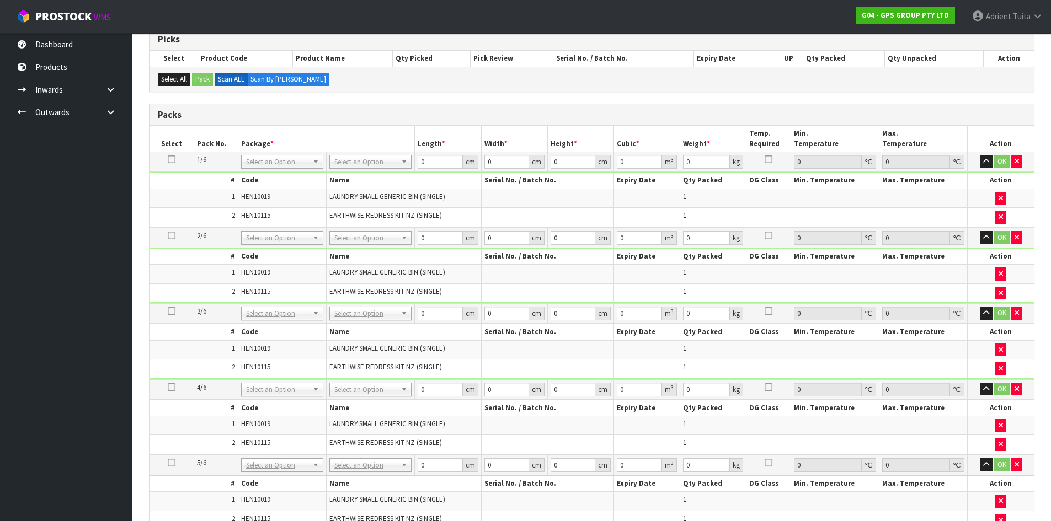
scroll to position [229, 0]
type input "6"
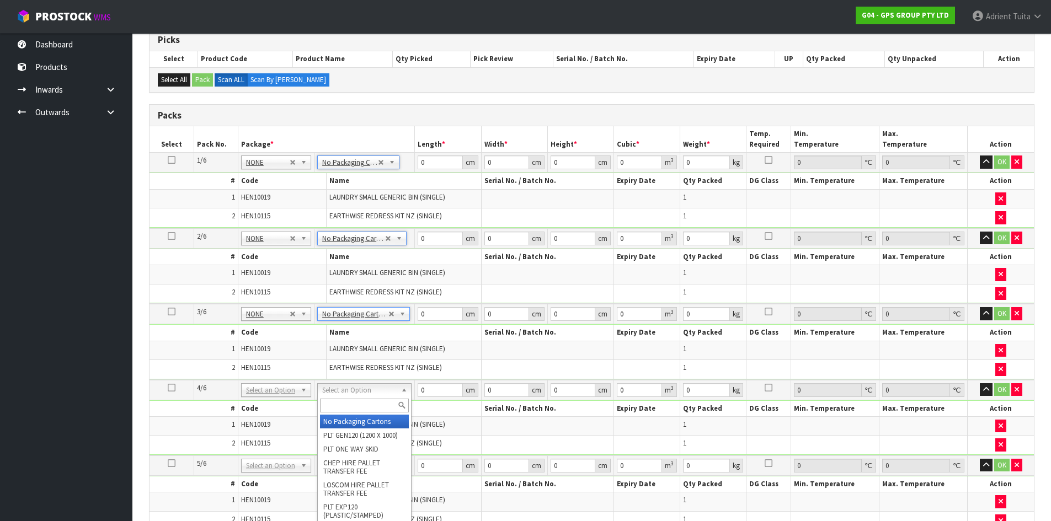
drag, startPoint x: 356, startPoint y: 388, endPoint x: 356, endPoint y: 418, distance: 29.8
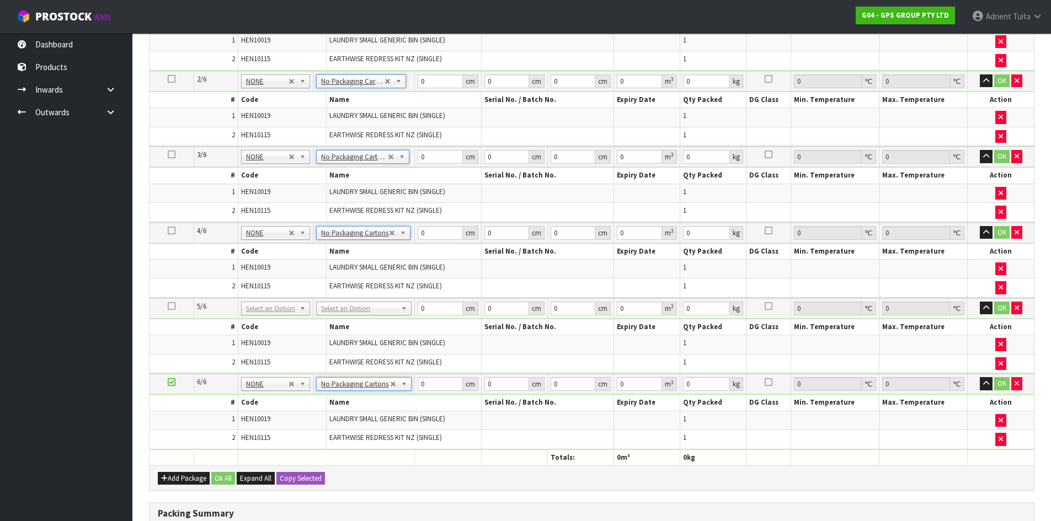
scroll to position [394, 0]
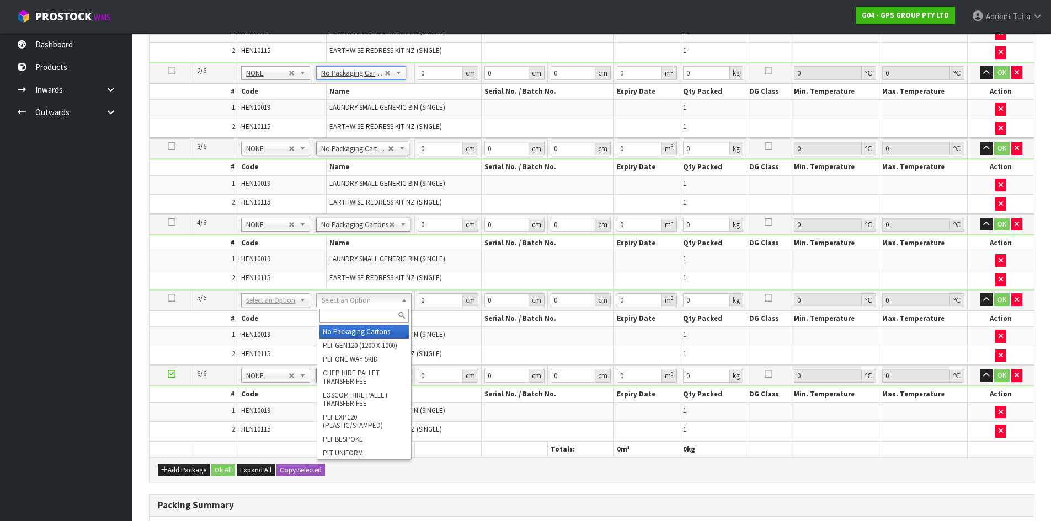
drag, startPoint x: 355, startPoint y: 299, endPoint x: 359, endPoint y: 324, distance: 25.7
type input "6"
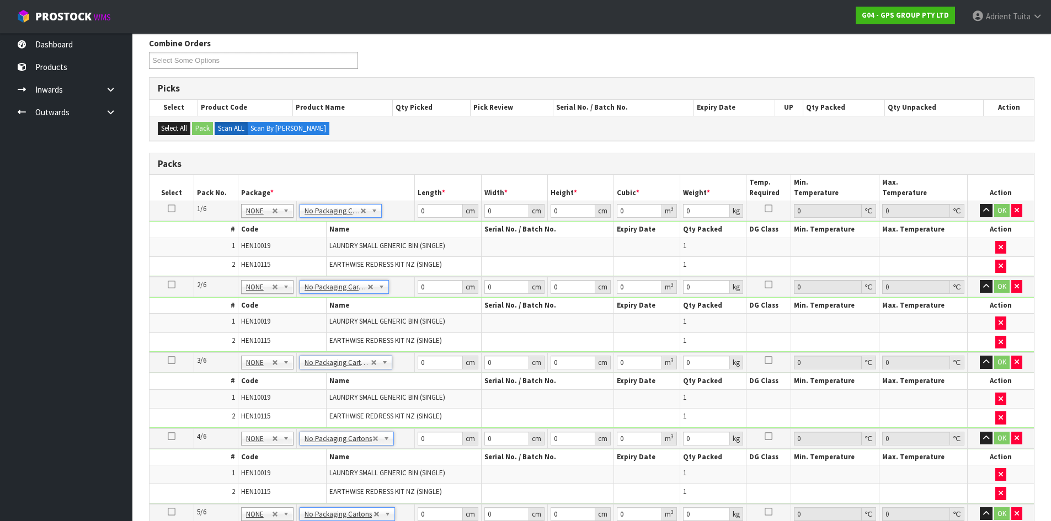
scroll to position [174, 0]
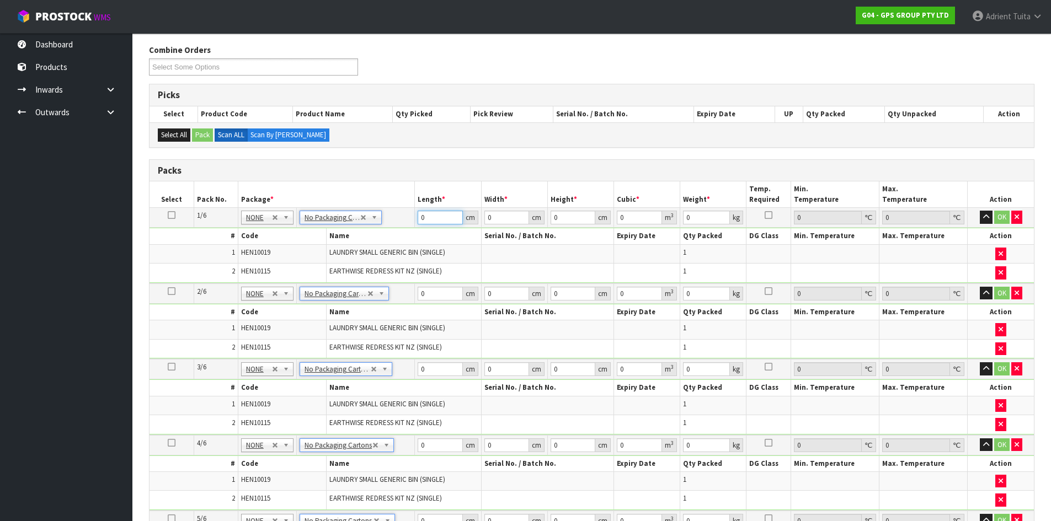
click at [444, 219] on input "0" at bounding box center [440, 218] width 45 height 14
type input "136"
type input "50"
type input "1"
type input "0.0068"
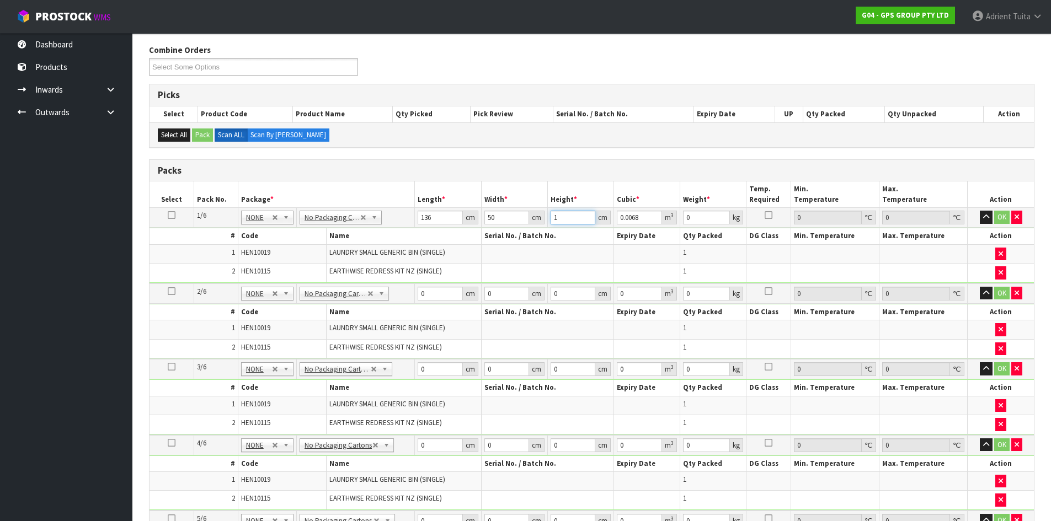
type input "12"
type input "0.0816"
type input "12"
type input "8"
click at [440, 300] on input "0" at bounding box center [440, 294] width 45 height 14
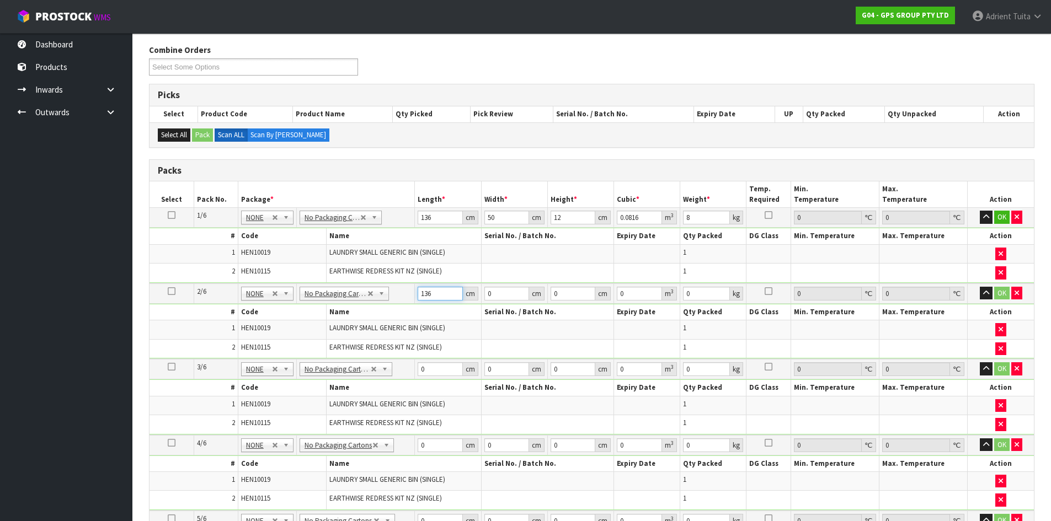
type input "136"
type input "50"
type input "1"
type input "0.0068"
type input "12"
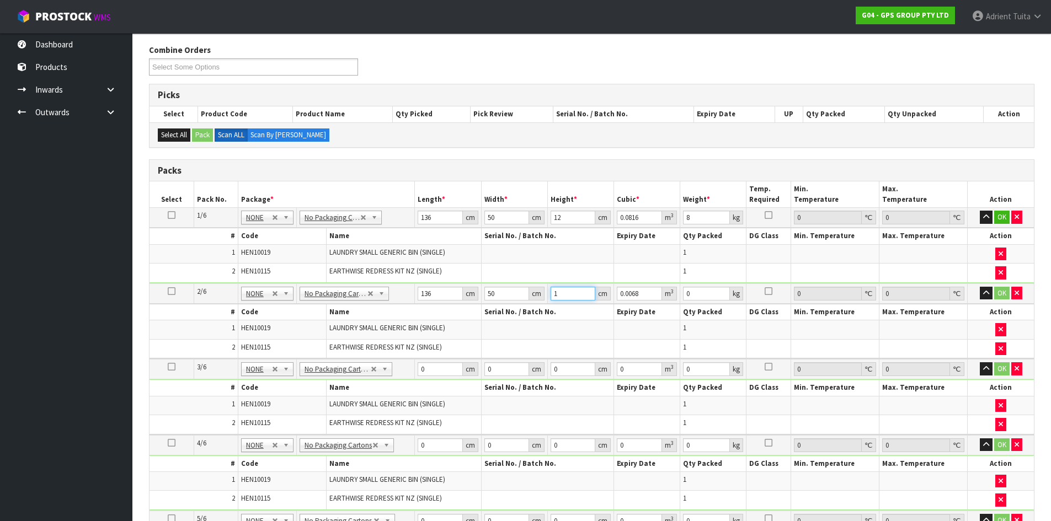
type input "0.0816"
type input "12"
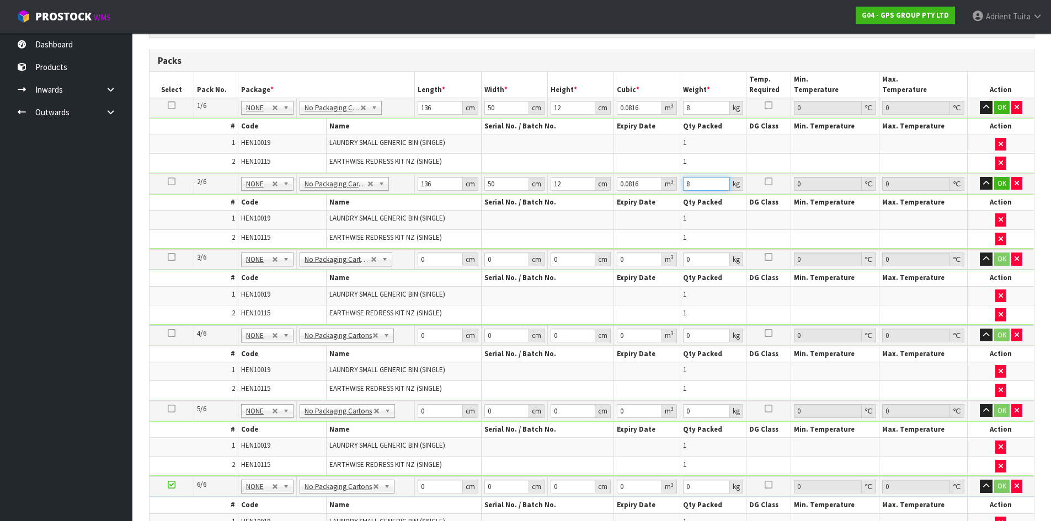
scroll to position [284, 0]
type input "8"
click at [435, 260] on input "0" at bounding box center [440, 259] width 45 height 14
type input "136"
type input "50"
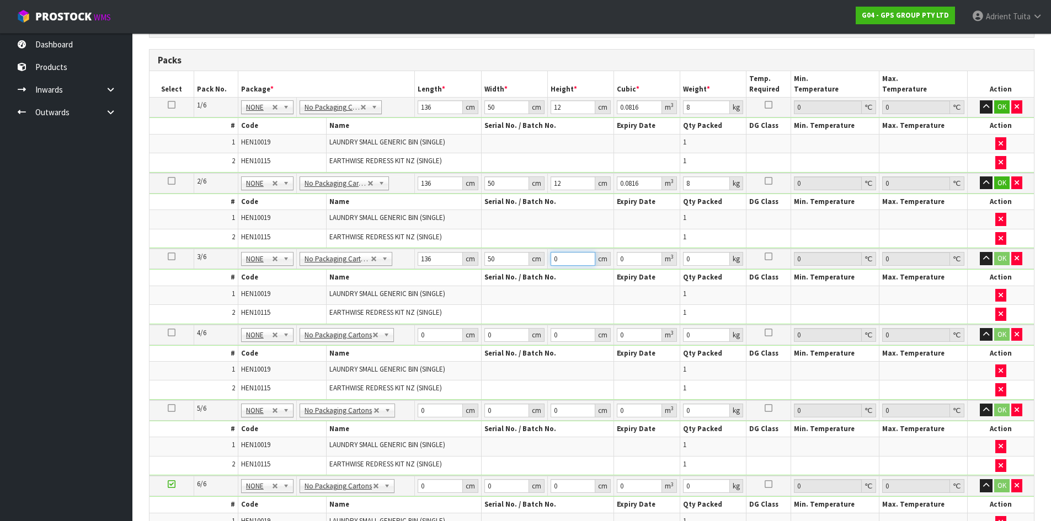
type input "1"
type input "0.0068"
type input "12"
type input "0.0816"
type input "12"
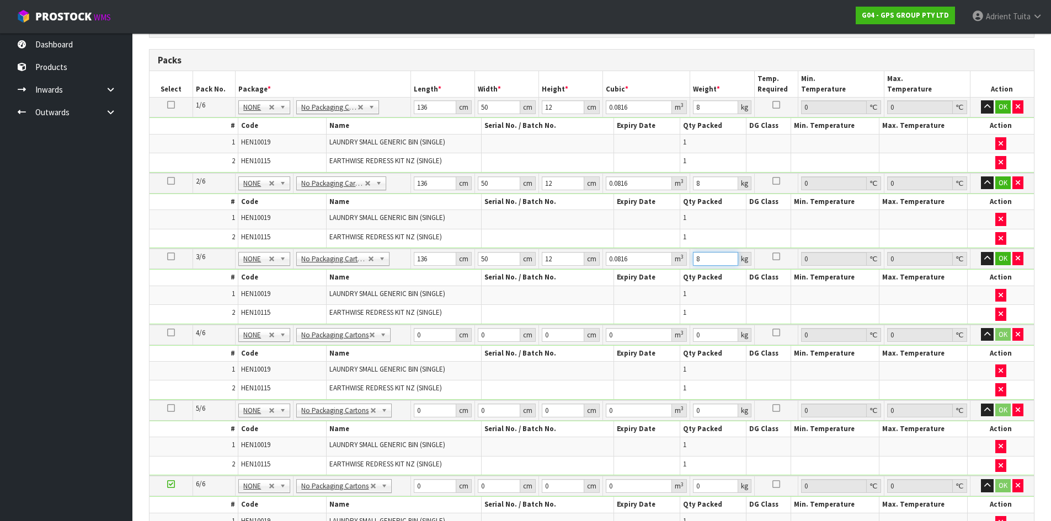
type input "8"
click at [442, 333] on input "0" at bounding box center [435, 335] width 42 height 14
type input "136"
type input "50"
type input "1"
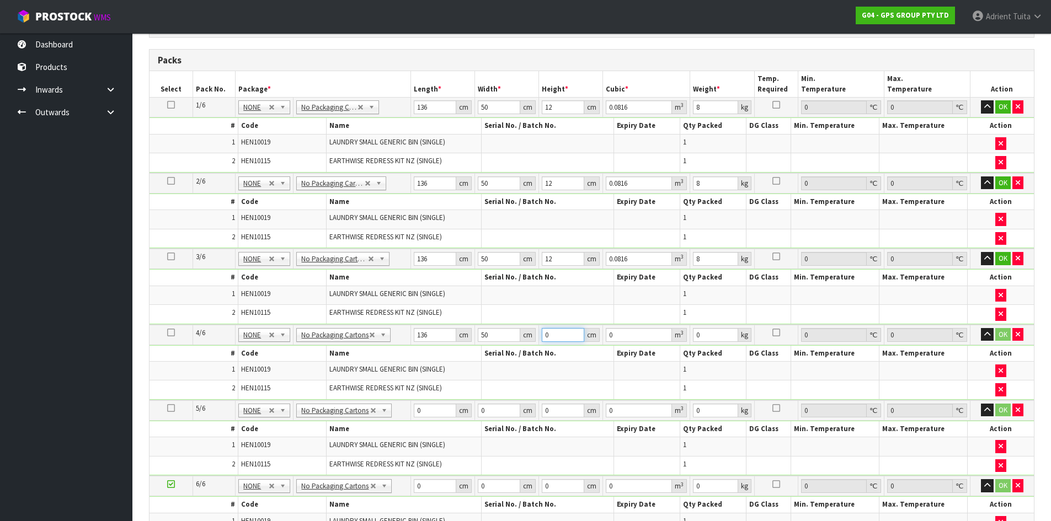
type input "0.0068"
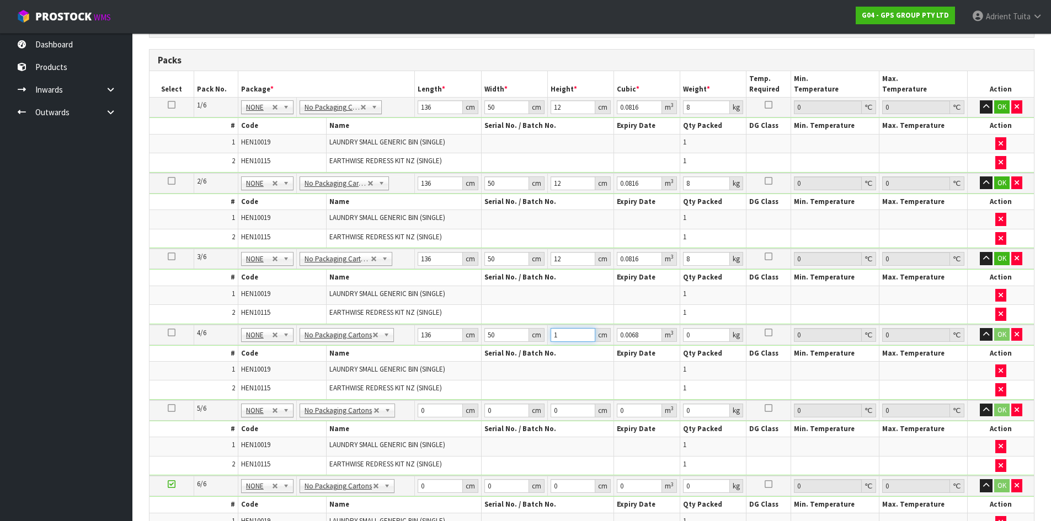
type input "12"
type input "0.0816"
type input "12"
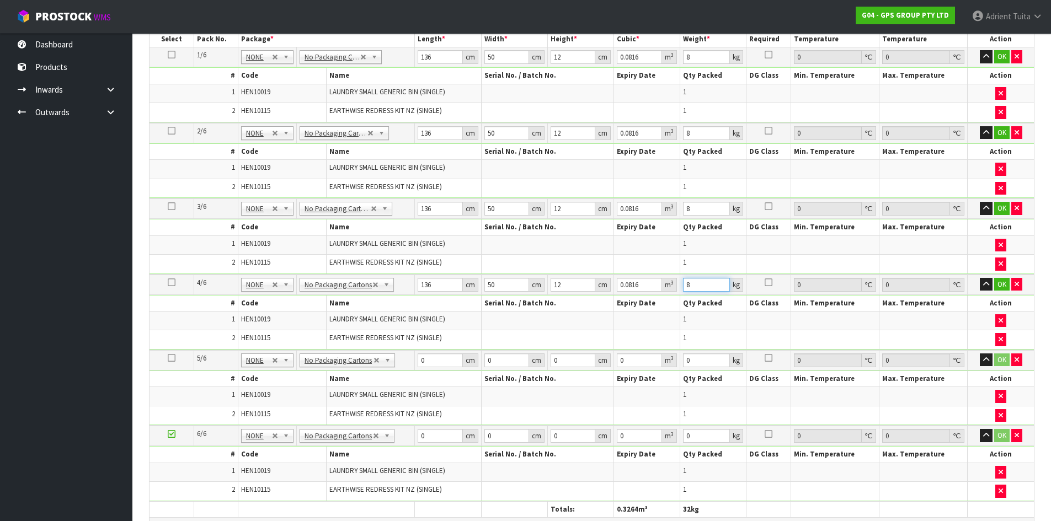
scroll to position [450, 0]
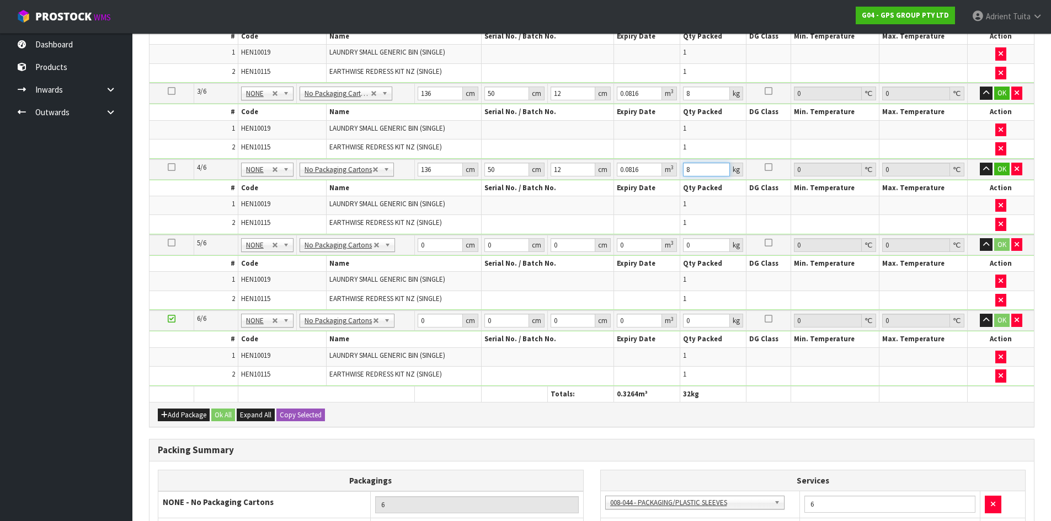
type input "8"
click at [433, 245] on input "0" at bounding box center [440, 245] width 45 height 14
type input "136"
type input "50"
type input "1"
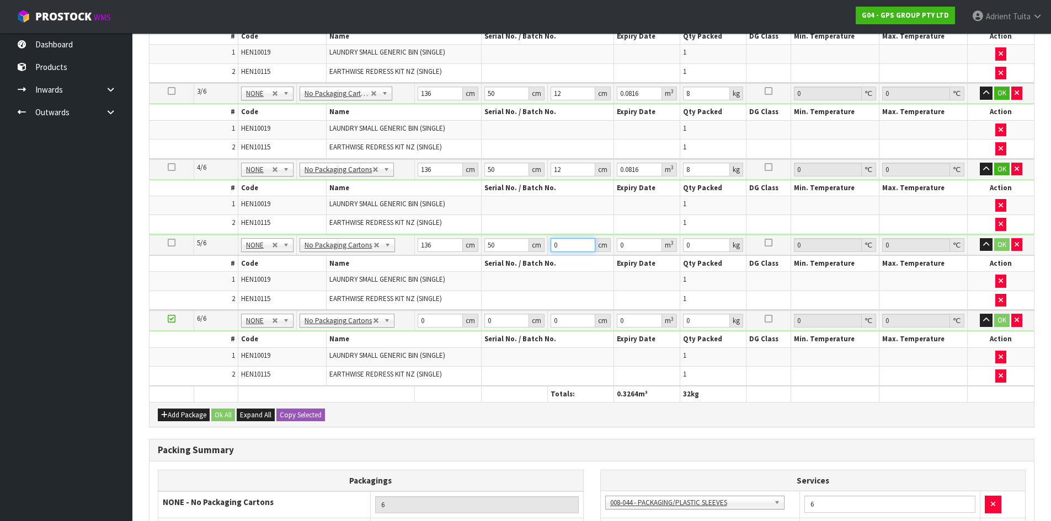
type input "0.0068"
type input "12"
type input "0.0816"
type input "12"
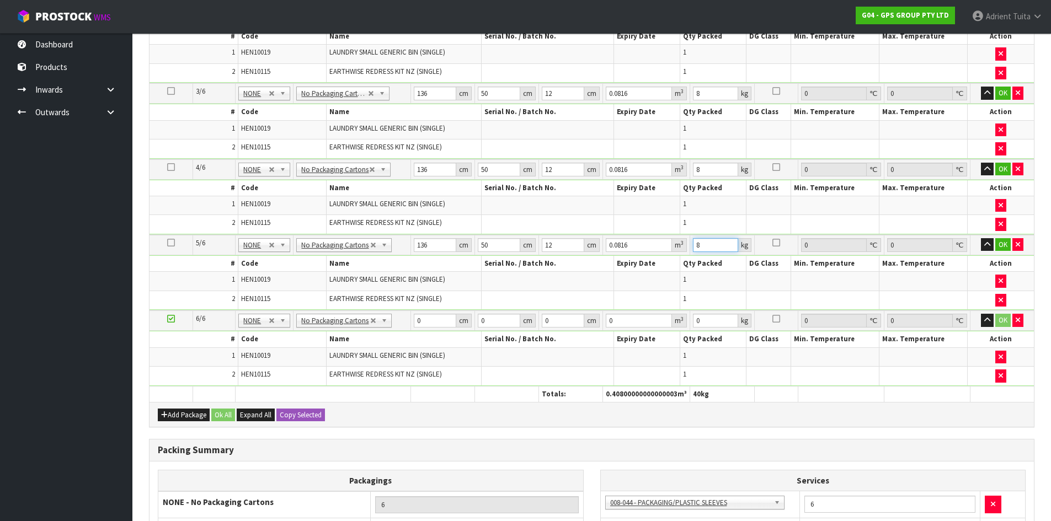
type input "8"
click at [429, 322] on input "0" at bounding box center [435, 321] width 42 height 14
type input "136"
type input "50"
type input "1"
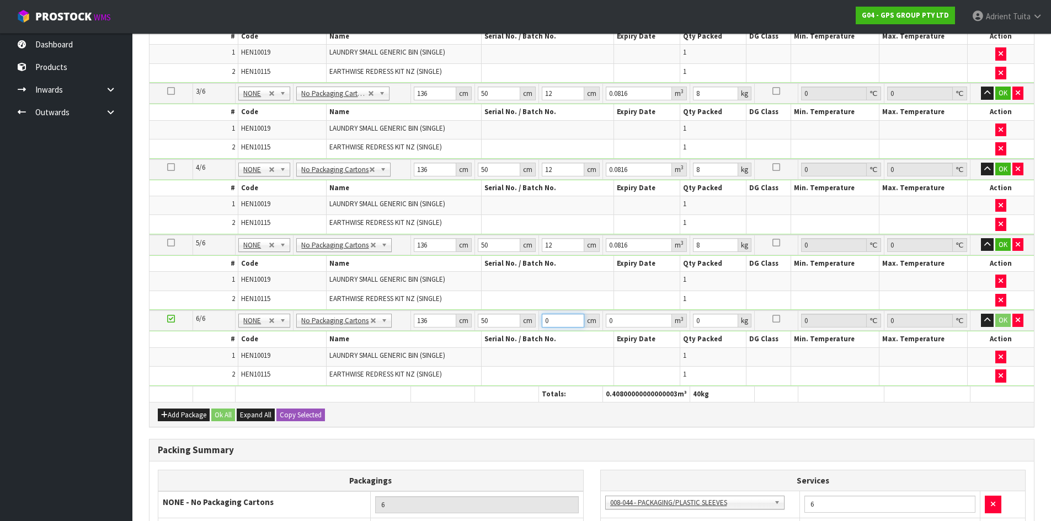
type input "0.0068"
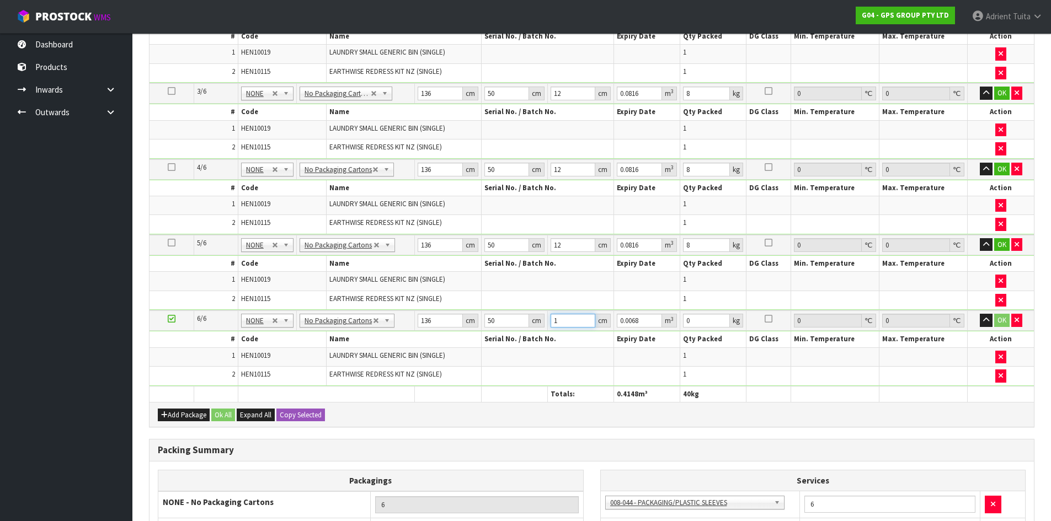
type input "12"
type input "0.0816"
type input "12"
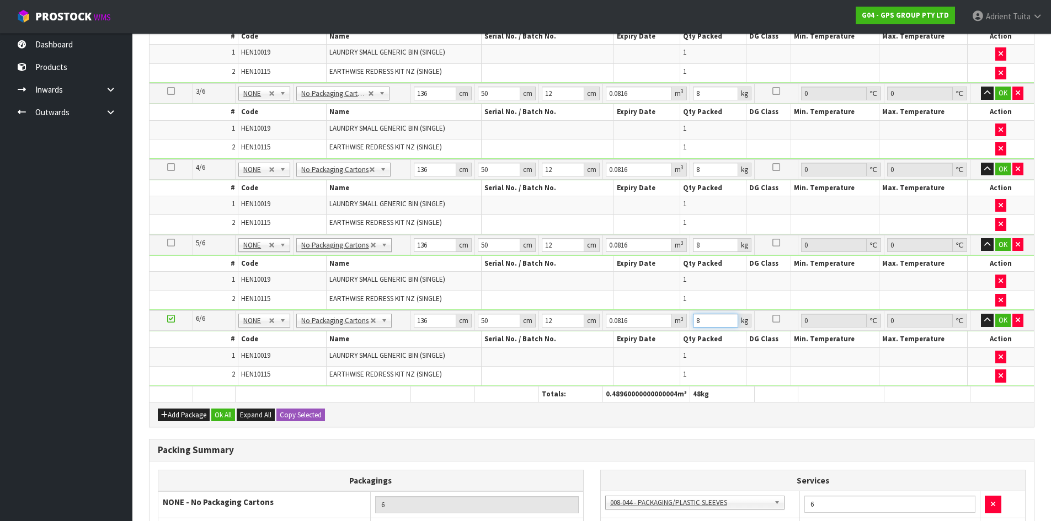
type input "8"
click at [994, 313] on td "OK" at bounding box center [1002, 321] width 64 height 20
click at [993, 318] on button "button" at bounding box center [987, 320] width 13 height 13
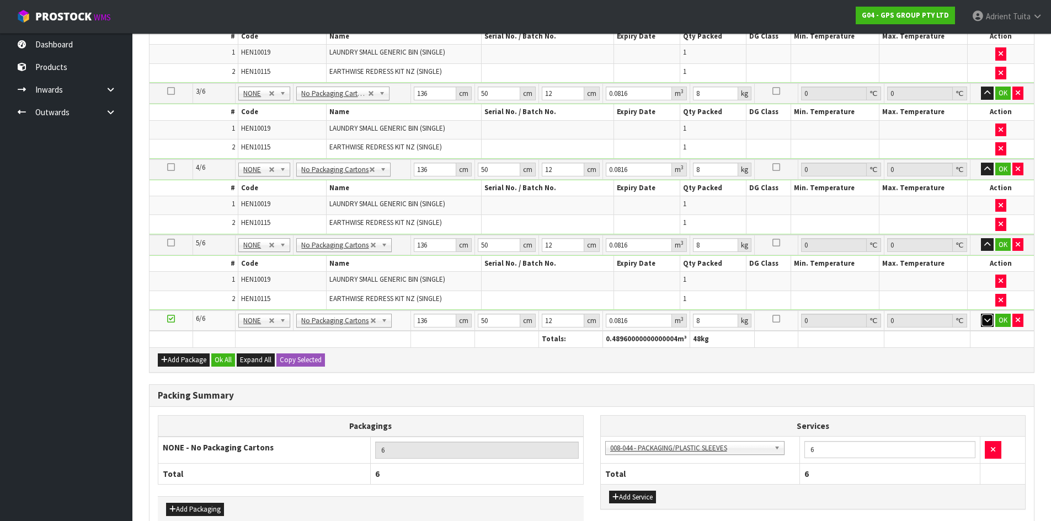
click at [987, 321] on icon "button" at bounding box center [987, 320] width 6 height 7
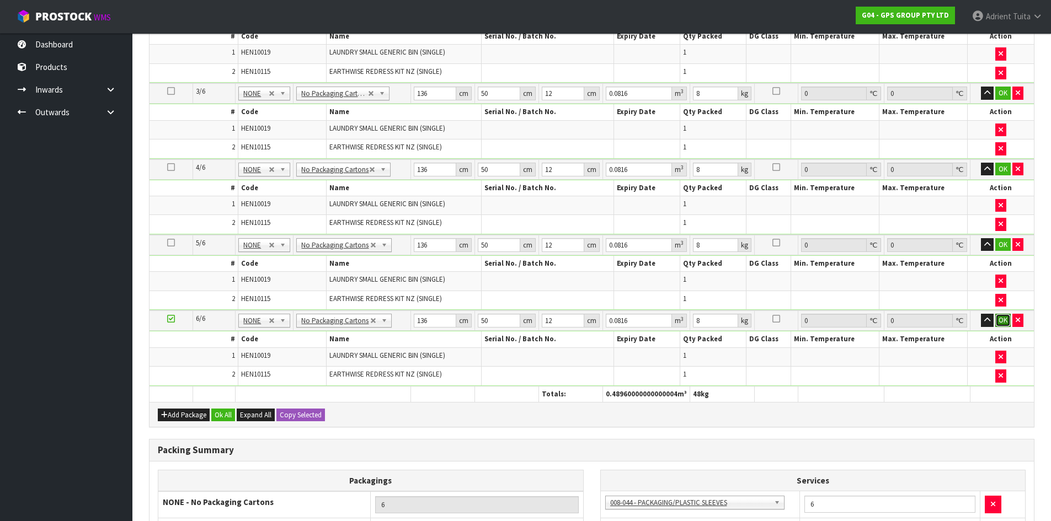
drag, startPoint x: 997, startPoint y: 326, endPoint x: 999, endPoint y: 294, distance: 32.0
click at [997, 325] on button "OK" at bounding box center [1002, 320] width 15 height 13
click at [996, 242] on button "OK" at bounding box center [1002, 244] width 15 height 13
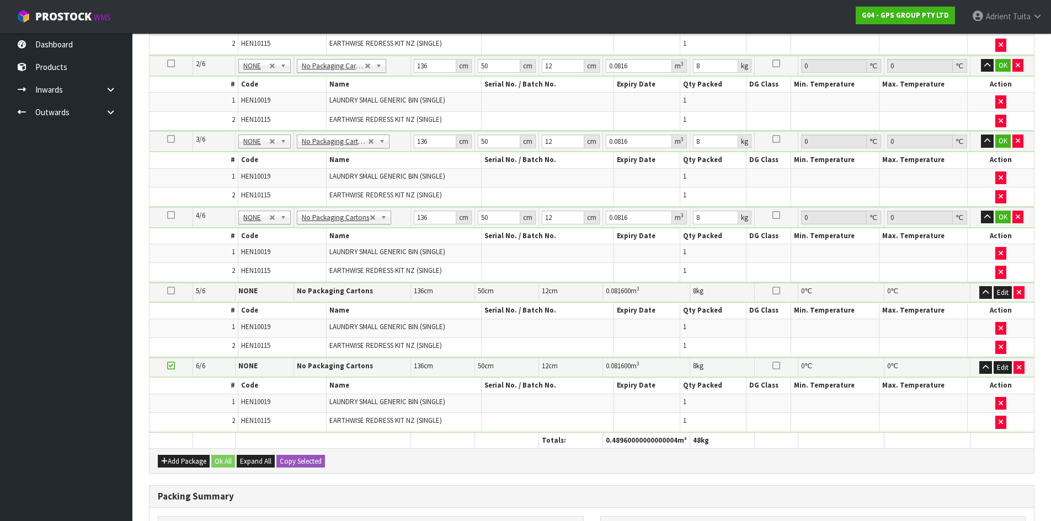
scroll to position [339, 0]
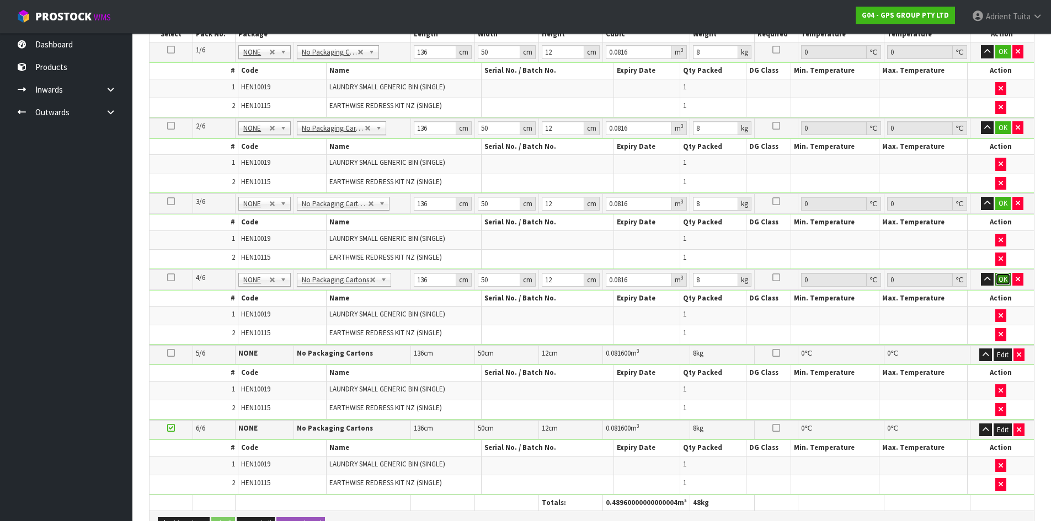
click at [1000, 280] on button "OK" at bounding box center [1002, 279] width 15 height 13
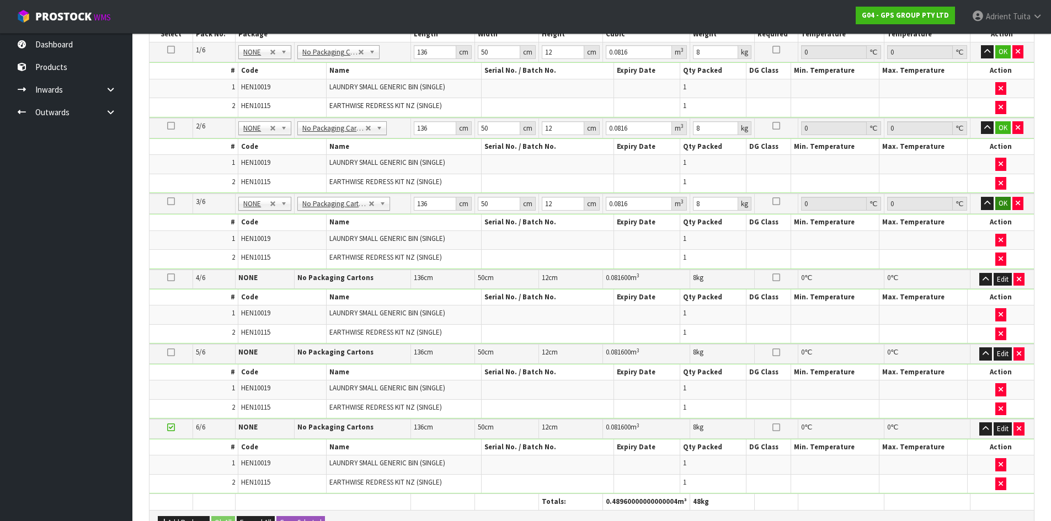
click at [1000, 212] on td "OK" at bounding box center [1002, 204] width 64 height 20
click at [1001, 206] on button "OK" at bounding box center [1002, 203] width 15 height 13
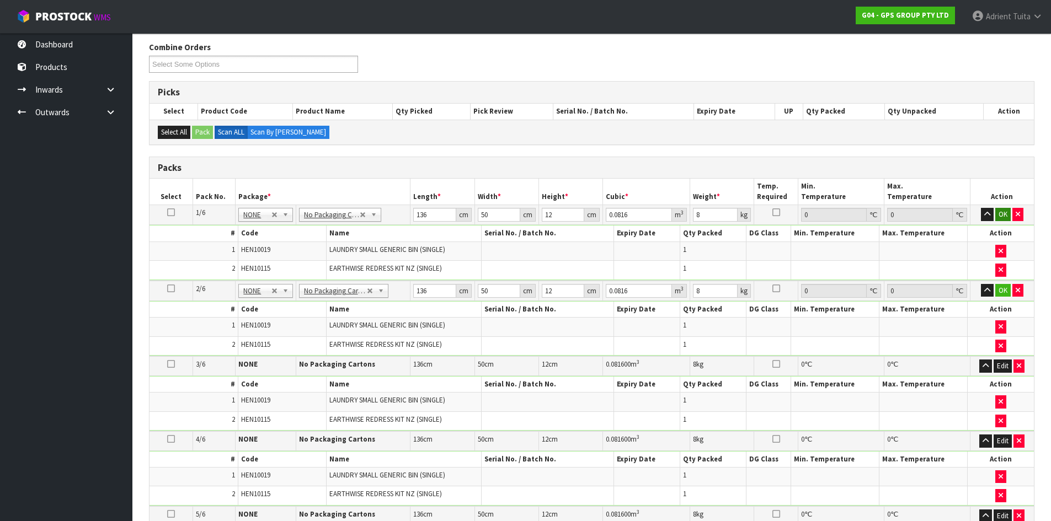
scroll to position [174, 0]
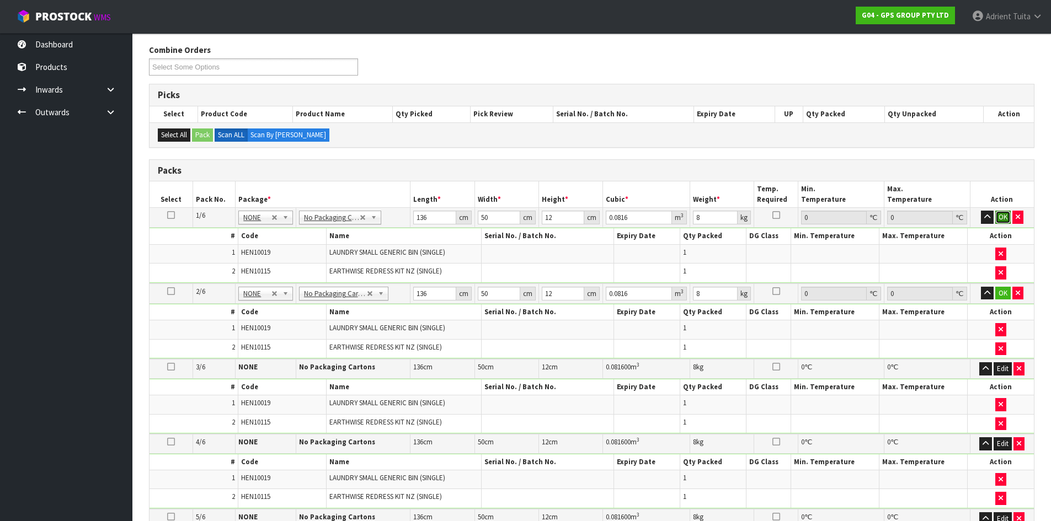
drag, startPoint x: 1005, startPoint y: 216, endPoint x: 990, endPoint y: 260, distance: 47.3
click at [1005, 216] on button "OK" at bounding box center [1002, 217] width 15 height 13
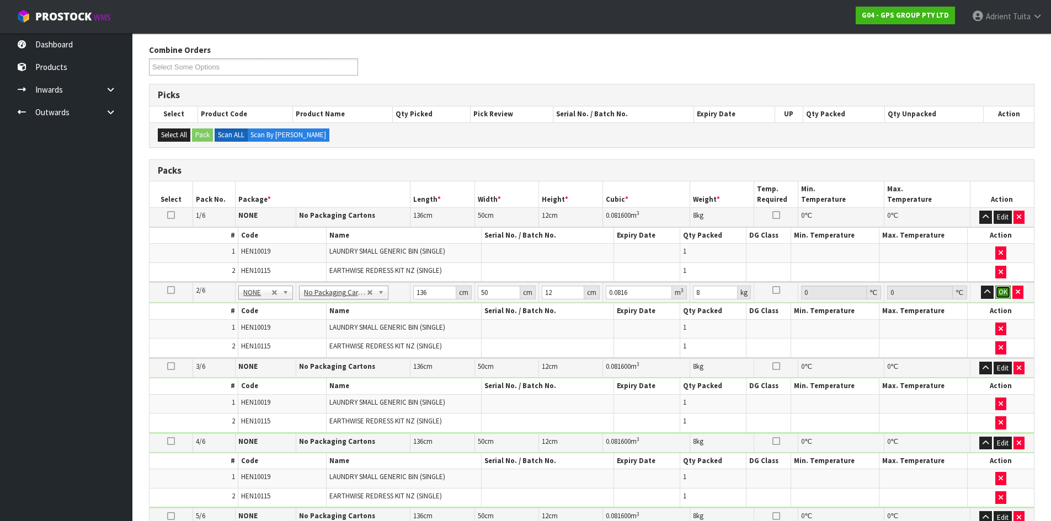
click at [999, 290] on button "OK" at bounding box center [1002, 292] width 15 height 13
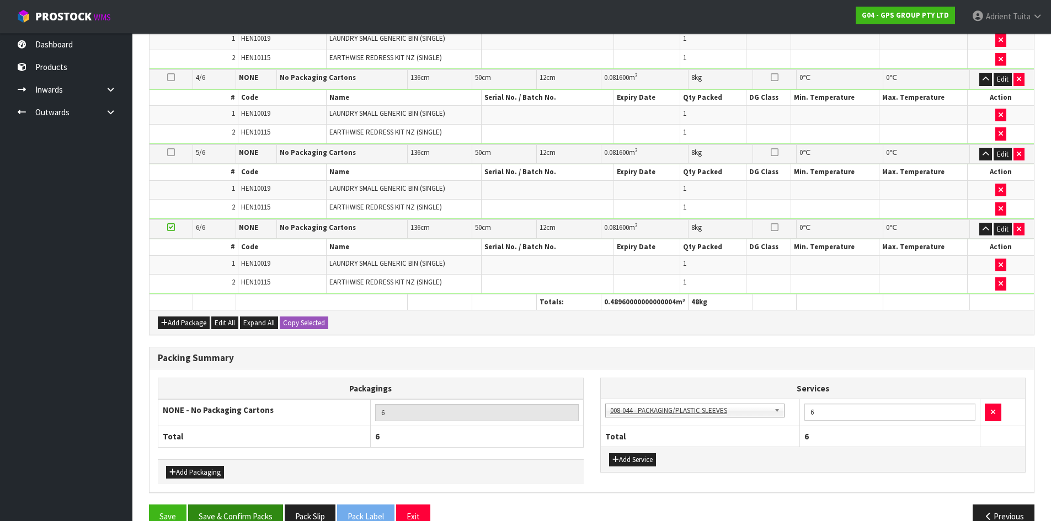
scroll to position [561, 0]
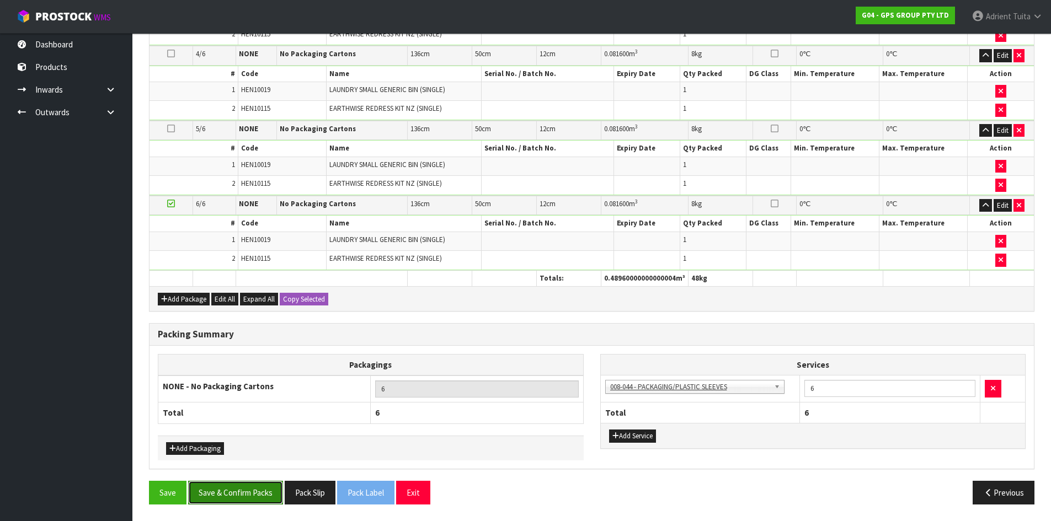
click at [217, 499] on button "Save & Confirm Packs" at bounding box center [235, 493] width 95 height 24
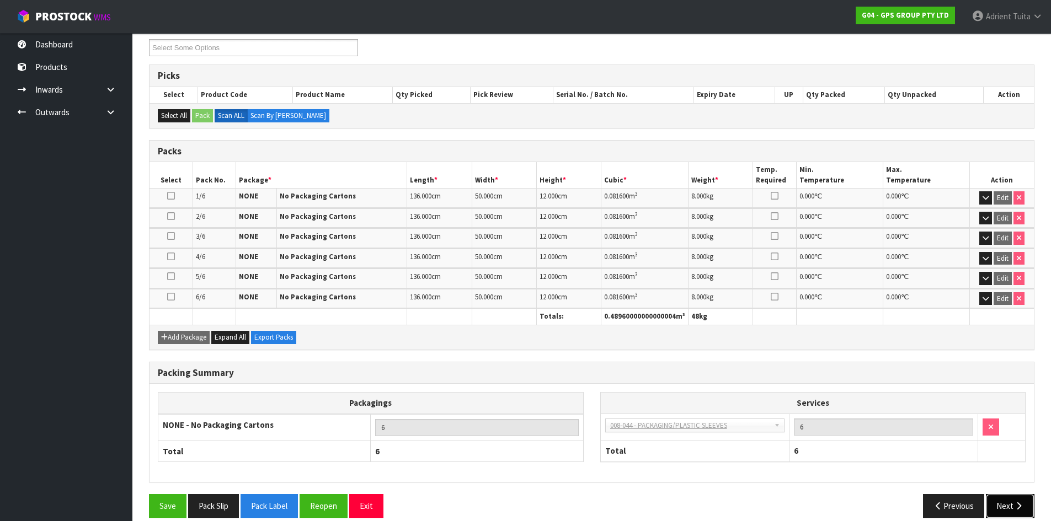
click at [1011, 499] on button "Next" at bounding box center [1010, 506] width 49 height 24
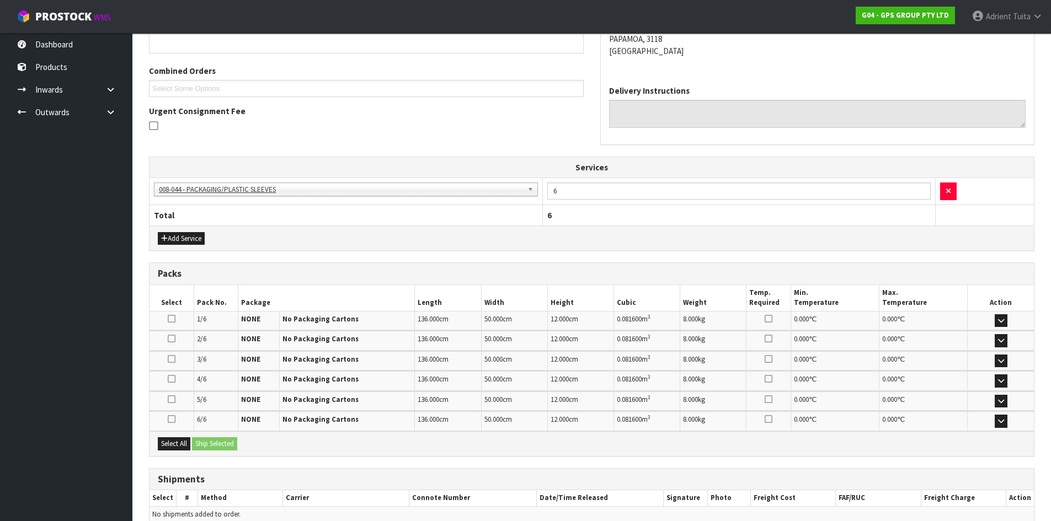
scroll to position [317, 0]
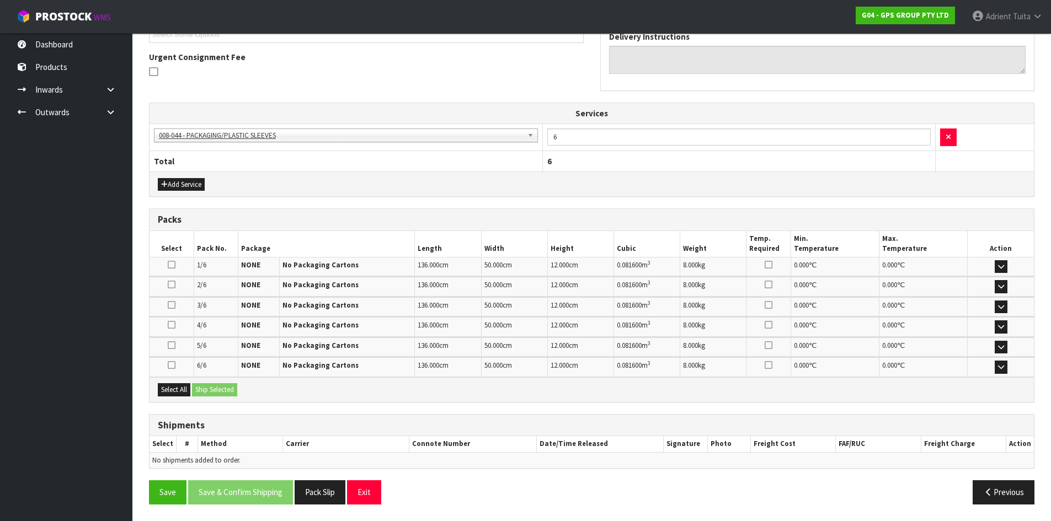
drag, startPoint x: 164, startPoint y: 397, endPoint x: 183, endPoint y: 391, distance: 19.4
click at [167, 396] on div "Select All Ship Selected" at bounding box center [592, 389] width 884 height 25
click at [183, 391] on button "Select All" at bounding box center [174, 389] width 33 height 13
click at [217, 388] on button "Ship Selected" at bounding box center [214, 389] width 45 height 13
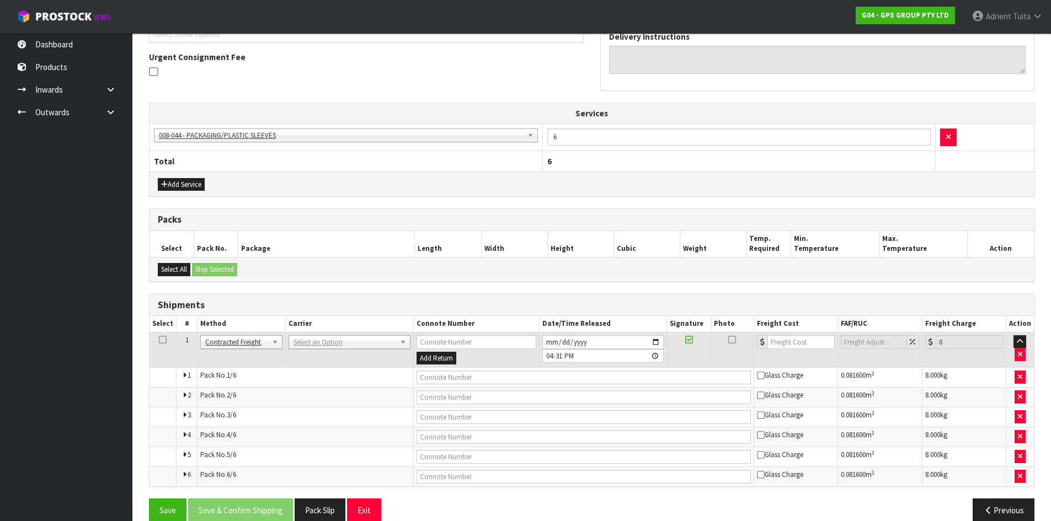
scroll to position [335, 0]
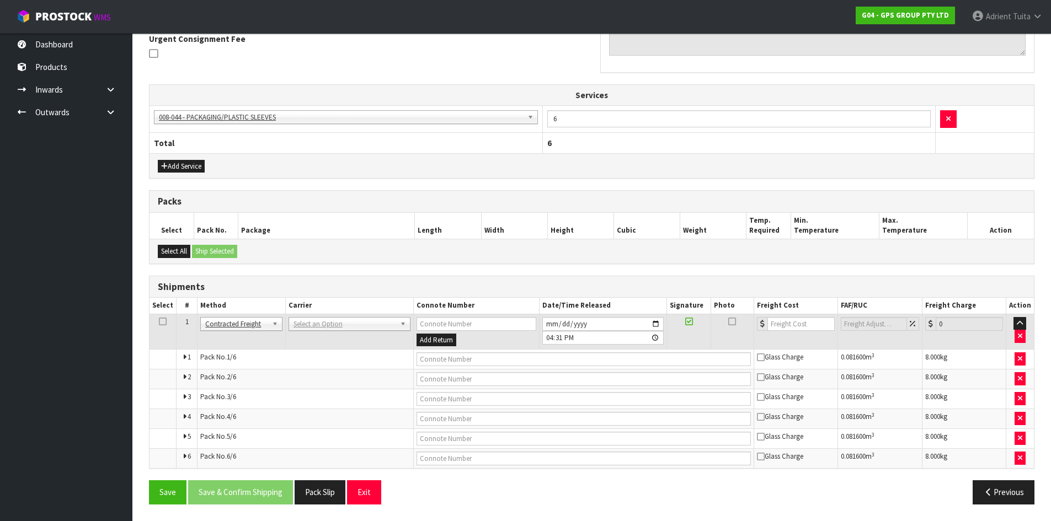
click at [315, 333] on td "ANGEL - ANGEL TRANSPORT [PERSON_NAME] REMOVALS DEAEXPAKL - DEADLINE EXPRESS COU…" at bounding box center [349, 332] width 128 height 36
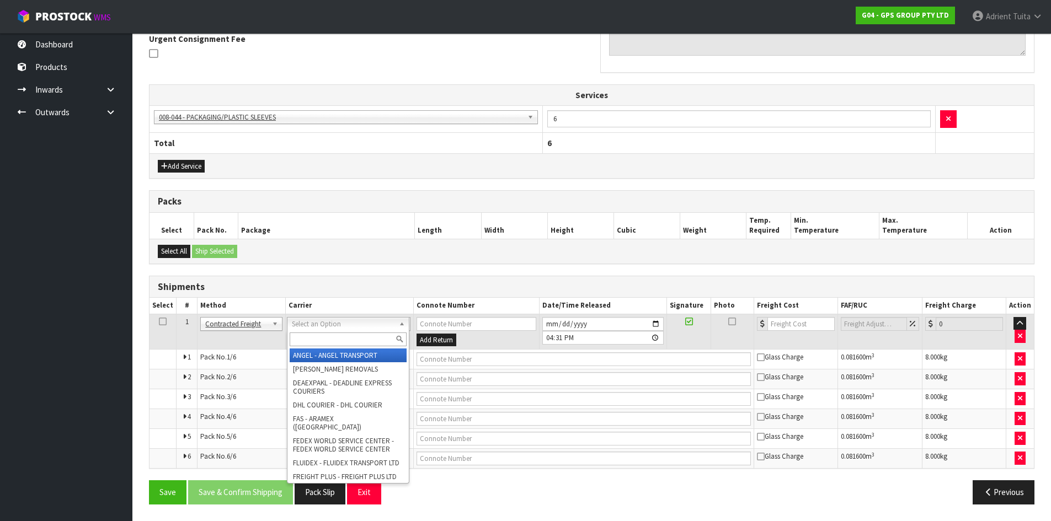
click at [319, 341] on input "text" at bounding box center [348, 340] width 117 height 14
type input "NZP"
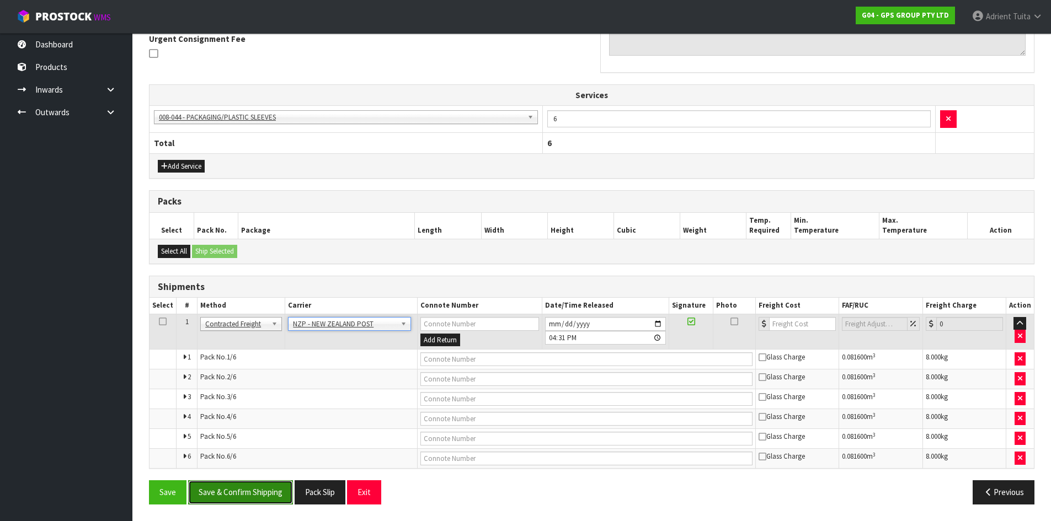
click at [241, 488] on button "Save & Confirm Shipping" at bounding box center [240, 493] width 105 height 24
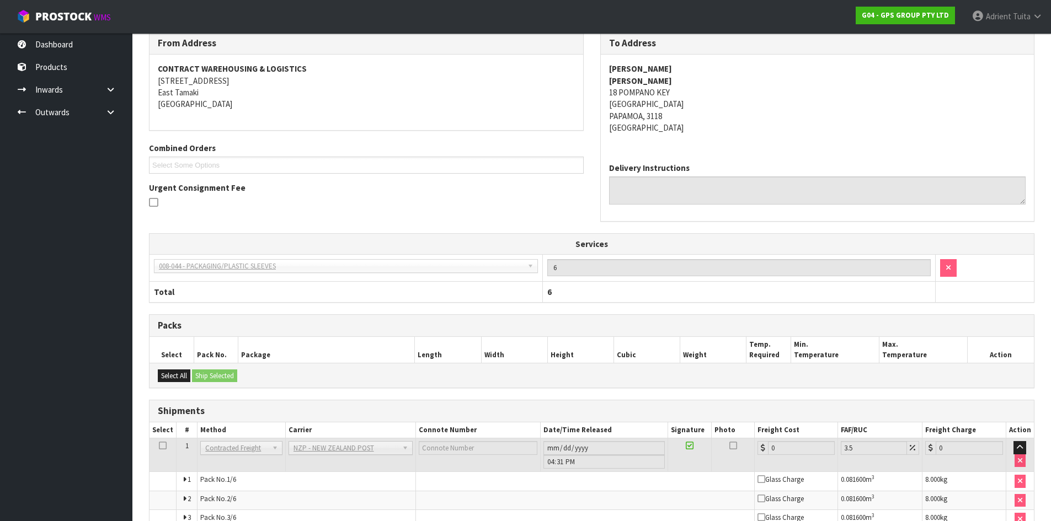
scroll to position [315, 0]
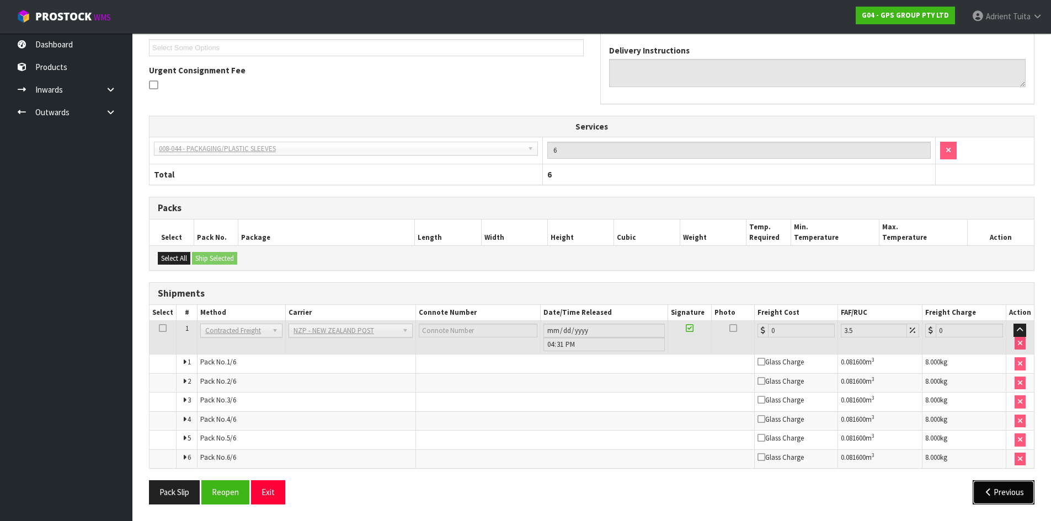
click at [1020, 488] on button "Previous" at bounding box center [1004, 493] width 62 height 24
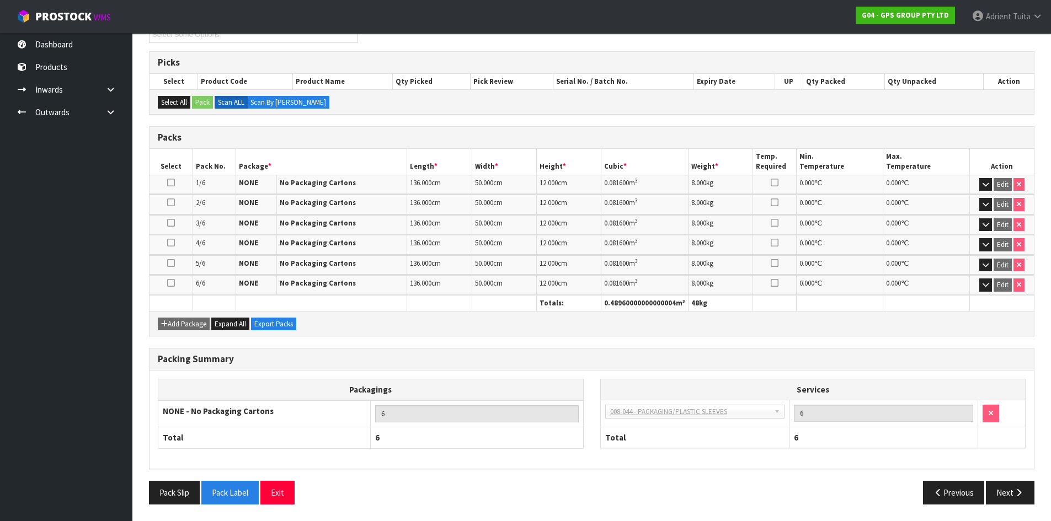
scroll to position [218, 0]
click at [1005, 489] on button "Next" at bounding box center [1010, 493] width 49 height 24
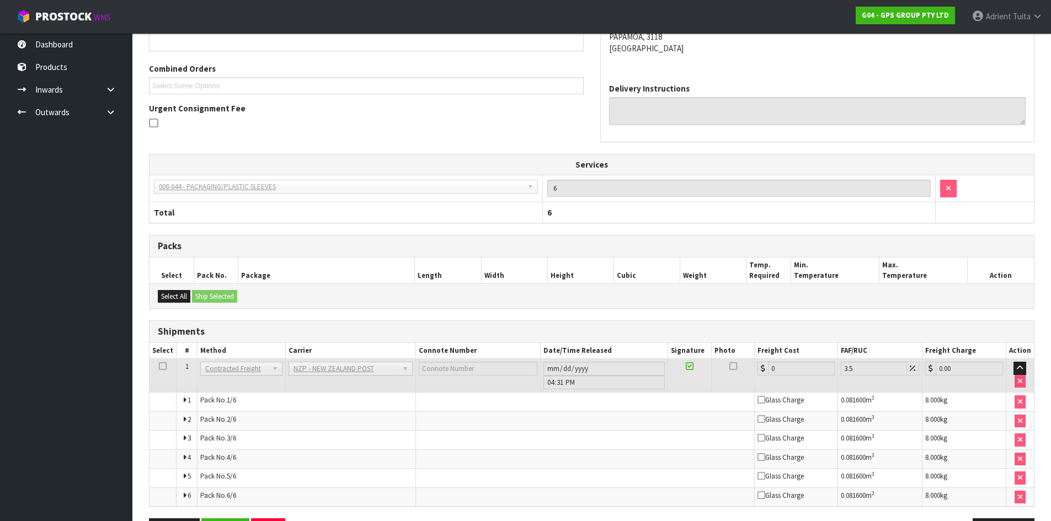
scroll to position [315, 0]
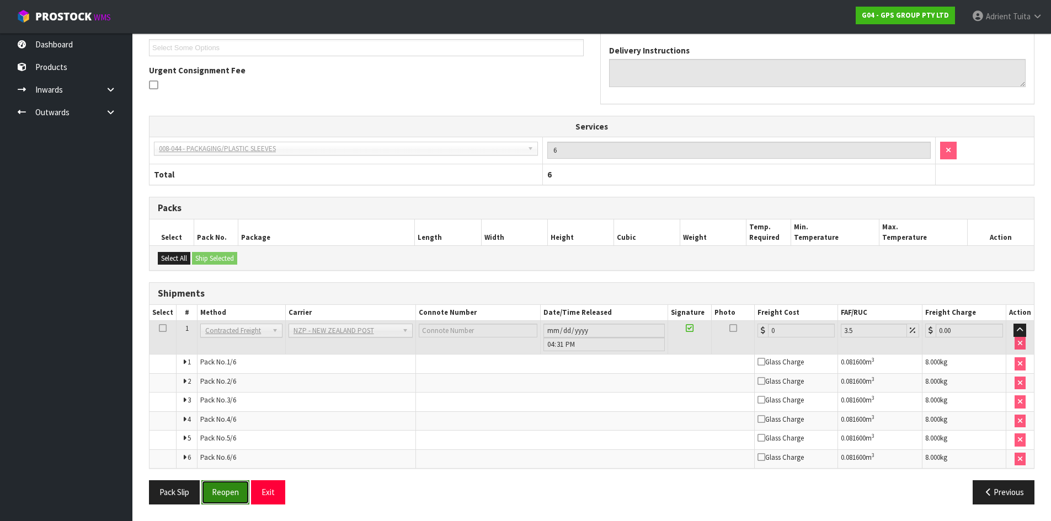
click at [226, 493] on button "Reopen" at bounding box center [225, 493] width 48 height 24
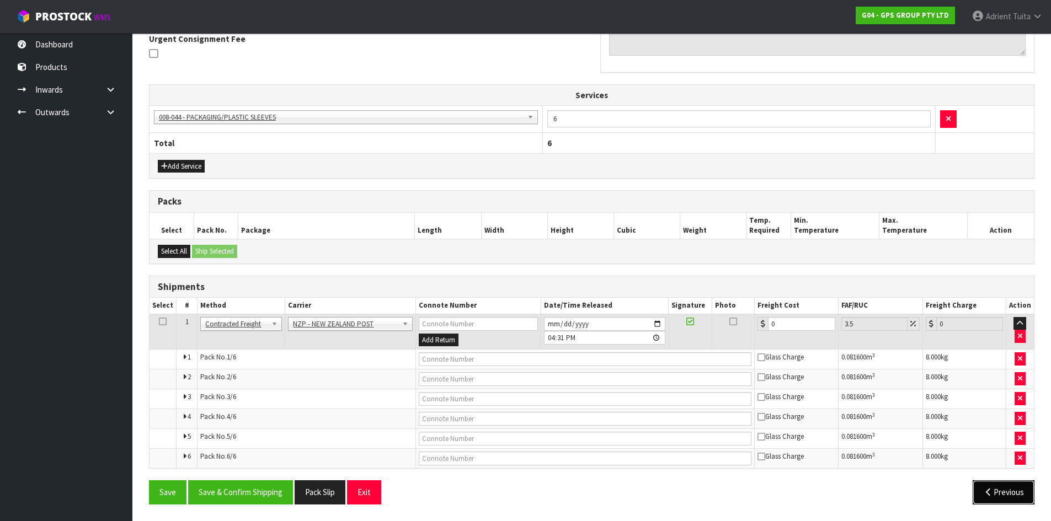
click at [988, 486] on button "Previous" at bounding box center [1004, 493] width 62 height 24
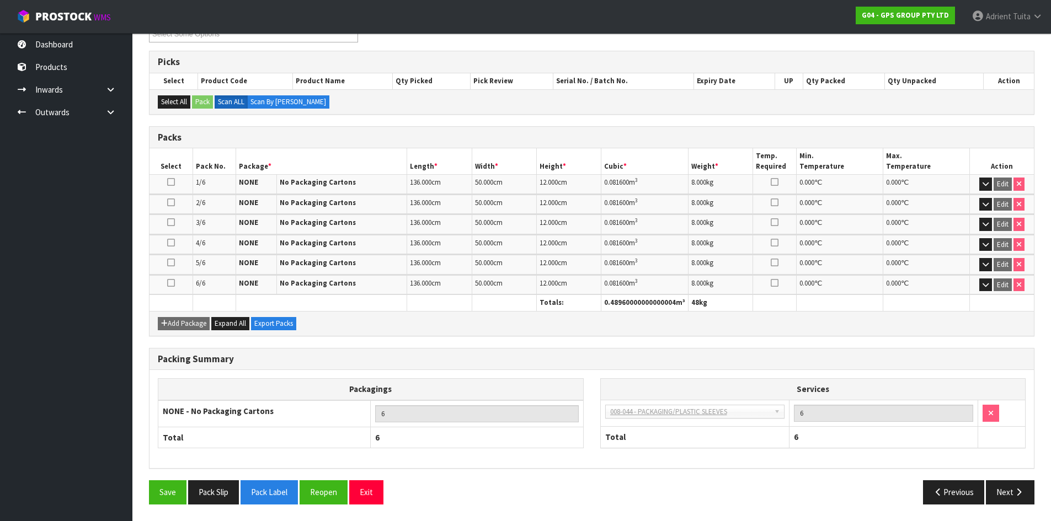
scroll to position [207, 0]
click at [325, 495] on button "Reopen" at bounding box center [324, 493] width 48 height 24
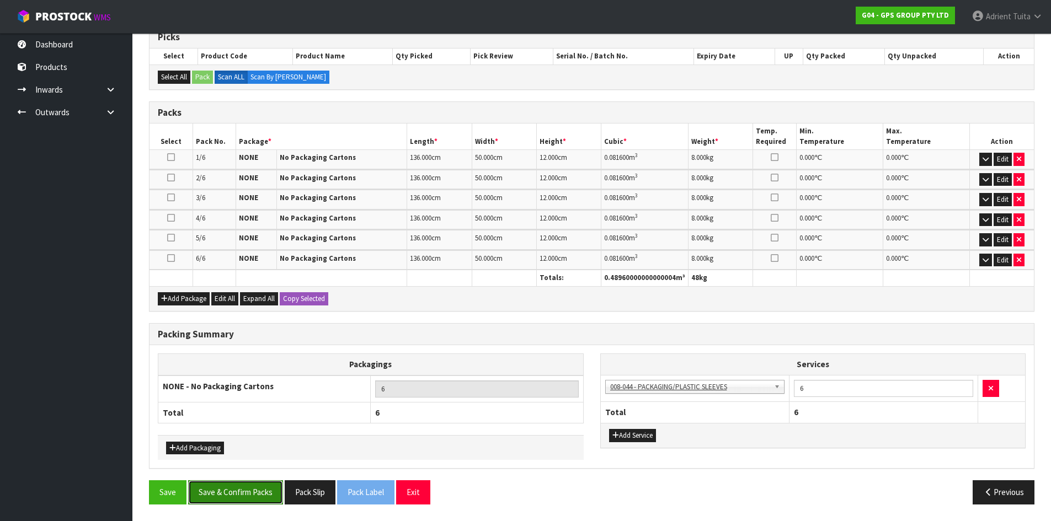
click at [245, 497] on button "Save & Confirm Packs" at bounding box center [235, 493] width 95 height 24
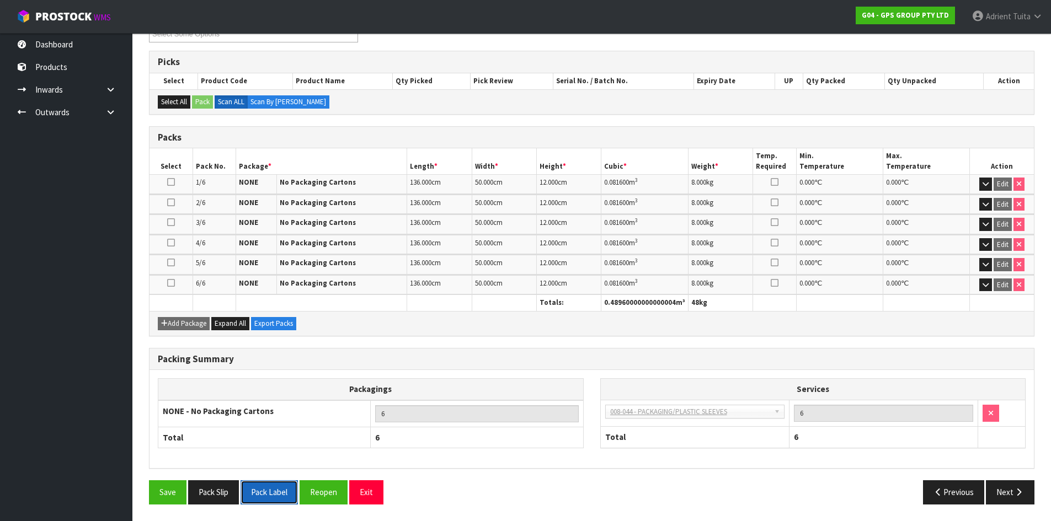
click at [274, 490] on button "Pack Label" at bounding box center [269, 493] width 57 height 24
click at [367, 488] on button "Exit" at bounding box center [366, 493] width 34 height 24
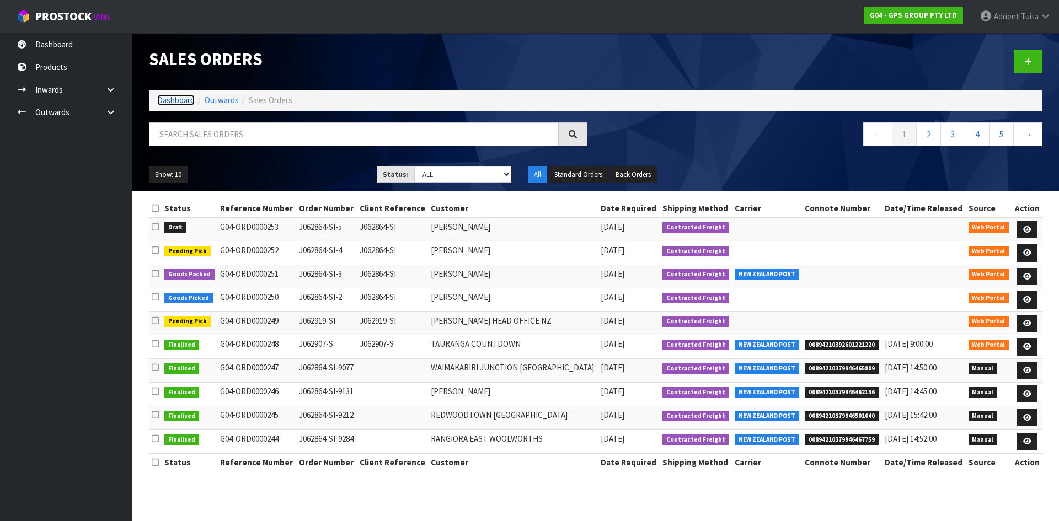
click at [178, 98] on link "Dashboard" at bounding box center [176, 100] width 38 height 10
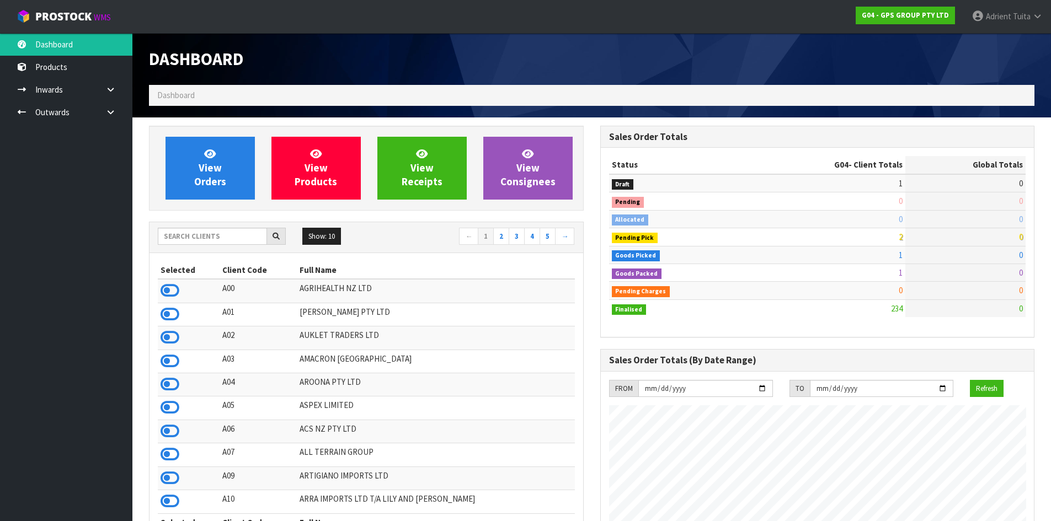
scroll to position [692, 451]
click at [1013, 25] on link "[PERSON_NAME]" at bounding box center [1007, 16] width 88 height 33
click at [1008, 45] on link "Logout" at bounding box center [1006, 43] width 87 height 15
